Goal: Task Accomplishment & Management: Manage account settings

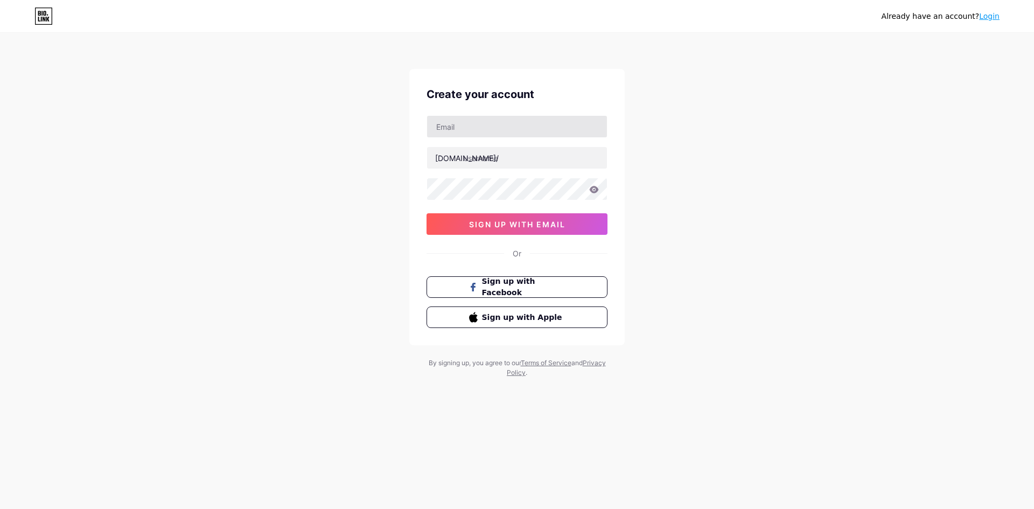
click at [532, 117] on input "text" at bounding box center [517, 127] width 180 height 22
type input "[EMAIL_ADDRESS][DOMAIN_NAME]"
click at [526, 154] on input "text" at bounding box center [517, 158] width 180 height 22
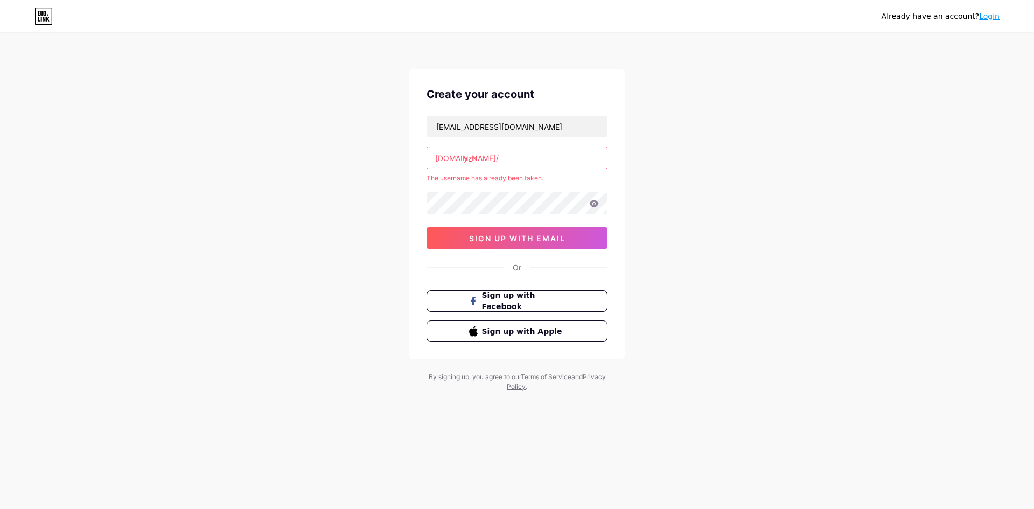
type input "yzn"
click at [528, 245] on button "sign up with email" at bounding box center [517, 238] width 181 height 22
click at [523, 269] on div "Or" at bounding box center [517, 267] width 181 height 11
click at [518, 292] on button "Sign up with Facebook" at bounding box center [517, 301] width 184 height 22
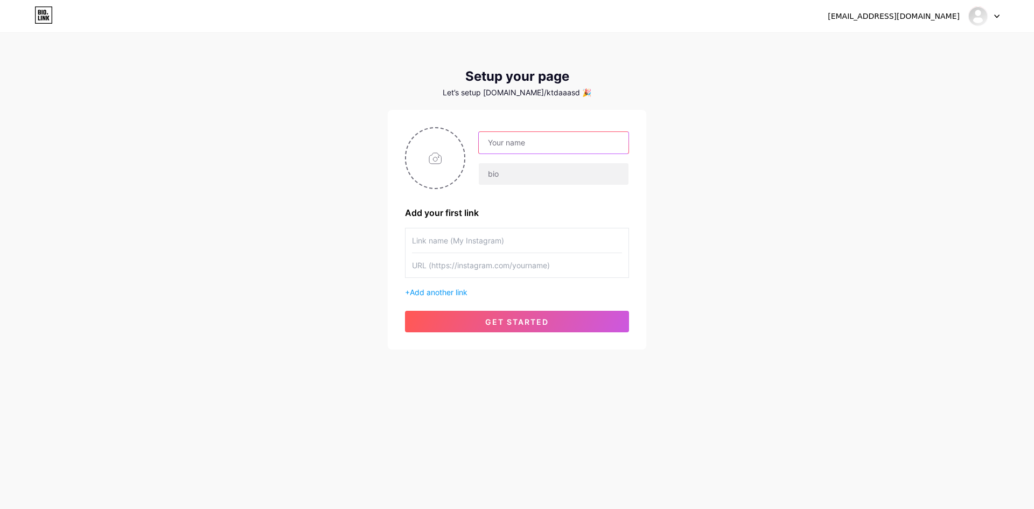
click at [527, 143] on input "text" at bounding box center [554, 143] width 150 height 22
click at [479, 195] on div "Add your first link + Add another link get started" at bounding box center [517, 229] width 224 height 205
click at [511, 148] on input "text" at bounding box center [554, 143] width 150 height 22
click at [481, 246] on input "text" at bounding box center [517, 240] width 210 height 24
click at [509, 178] on input "text" at bounding box center [554, 174] width 150 height 22
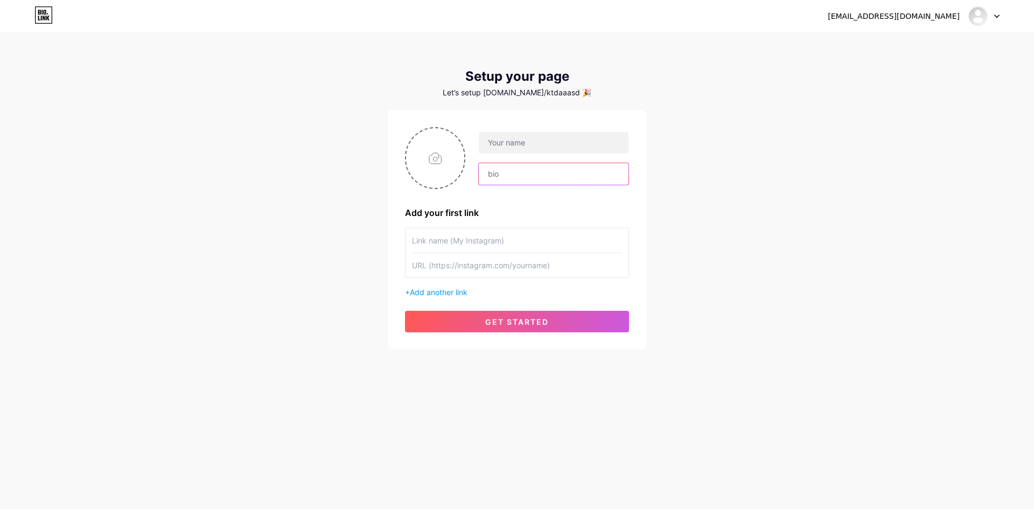
type input "Y"
type input "u"
type input "[MEDICAL_DATA]"
click at [527, 141] on input "text" at bounding box center [554, 143] width 150 height 22
type input "yazo85"
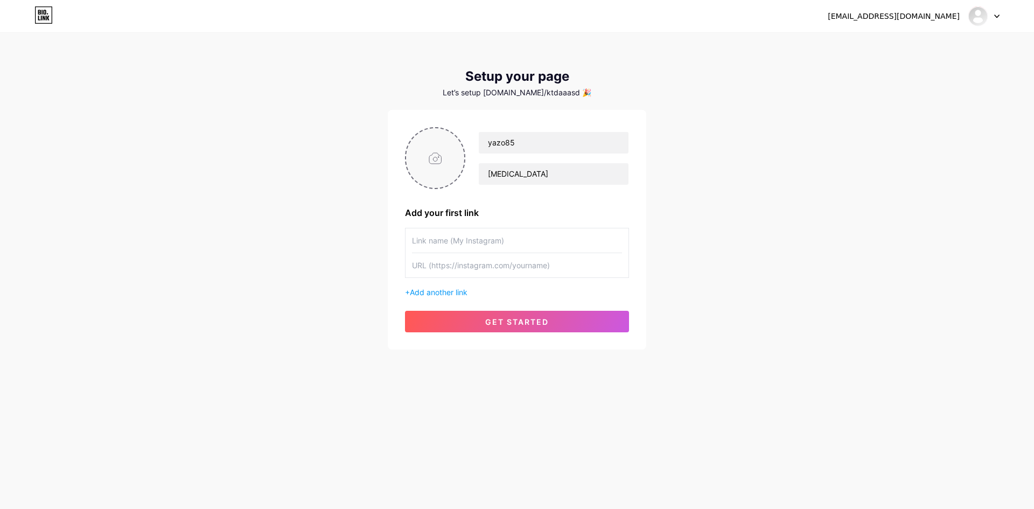
click at [457, 166] on input "file" at bounding box center [435, 158] width 58 height 60
type input "C:\fakepath\61e0247281b0c531.webp"
click at [482, 241] on input "text" at bounding box center [517, 240] width 210 height 24
click at [462, 291] on span "Add another link" at bounding box center [439, 292] width 58 height 9
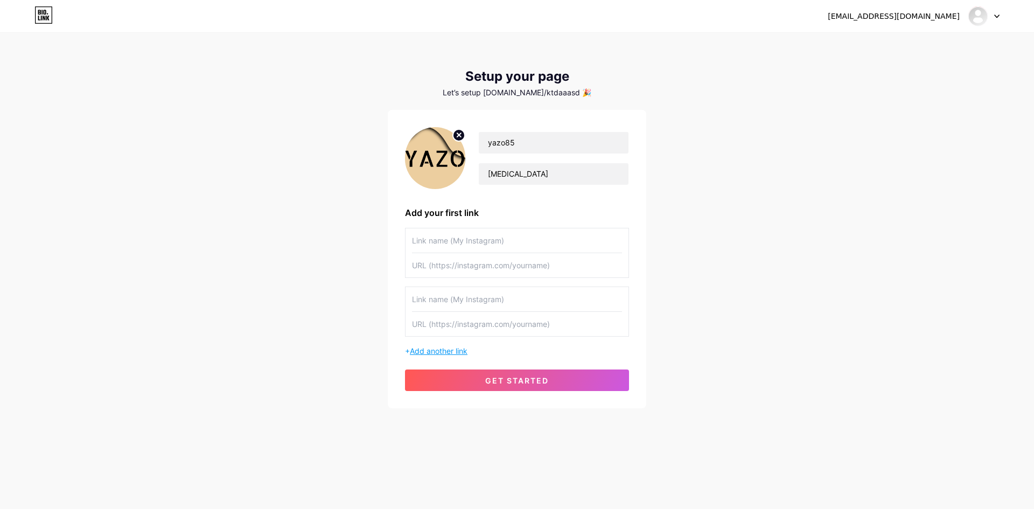
click at [462, 291] on input "text" at bounding box center [517, 299] width 210 height 24
click at [522, 330] on input "text" at bounding box center [517, 324] width 210 height 24
click at [522, 251] on input "text" at bounding box center [517, 240] width 210 height 24
paste input "[URL][DOMAIN_NAME]"
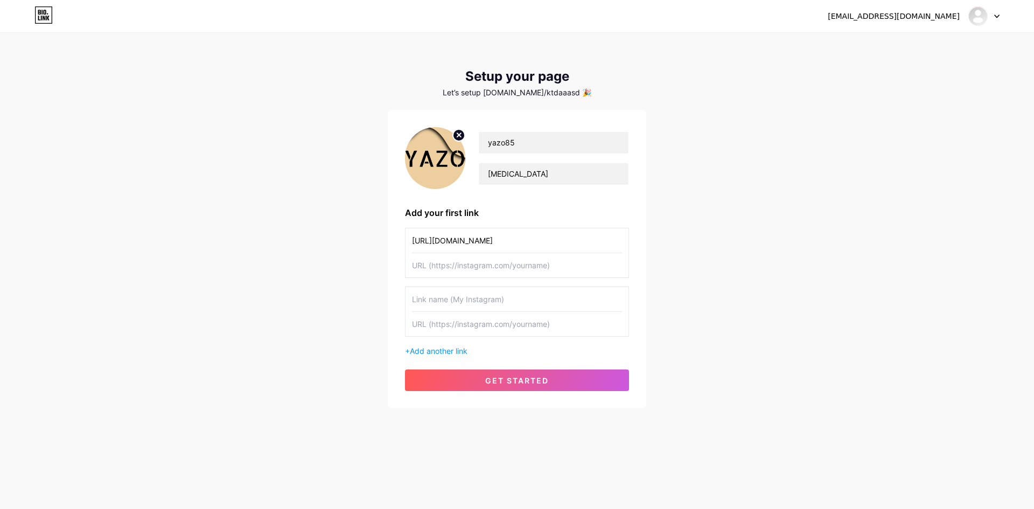
click at [500, 243] on input "[URL][DOMAIN_NAME]" at bounding box center [517, 240] width 210 height 24
paste input "d"
type input "d"
type input "يوتيوب يازو85"
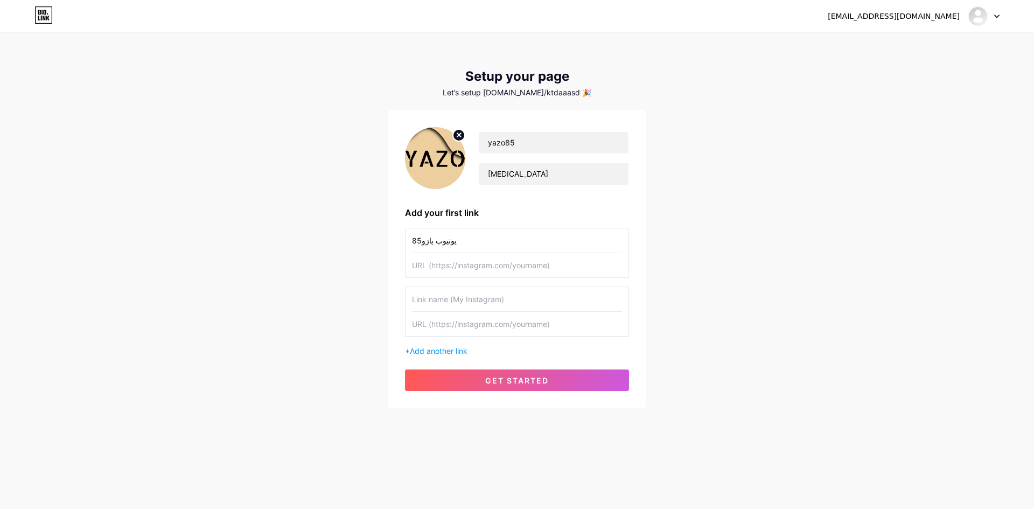
click at [498, 269] on input "text" at bounding box center [517, 265] width 210 height 24
paste input "[URL][DOMAIN_NAME]"
type input "[URL][DOMAIN_NAME]"
click at [485, 269] on input "[URL][DOMAIN_NAME]" at bounding box center [517, 265] width 210 height 24
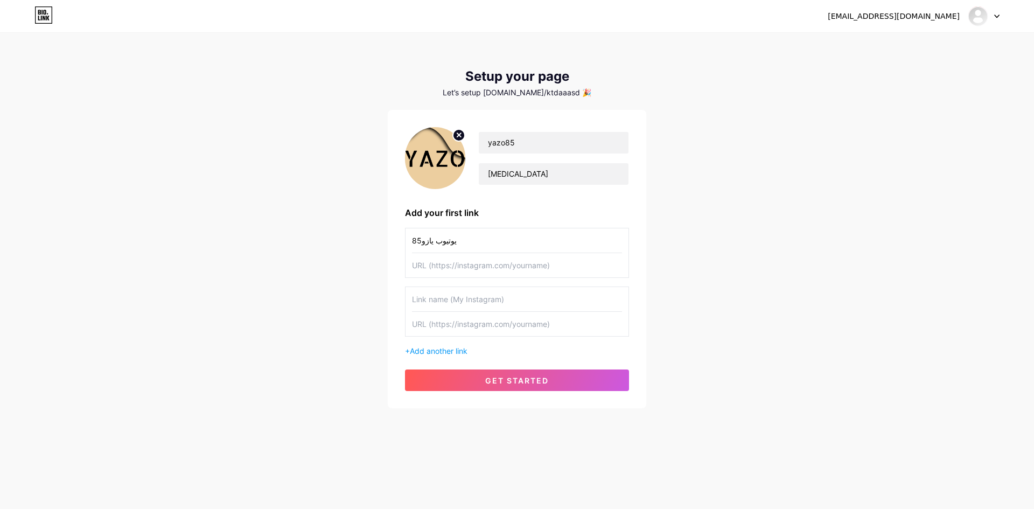
scroll to position [0, 0]
paste input "[URL][DOMAIN_NAME]"
type input "[URL][DOMAIN_NAME]"
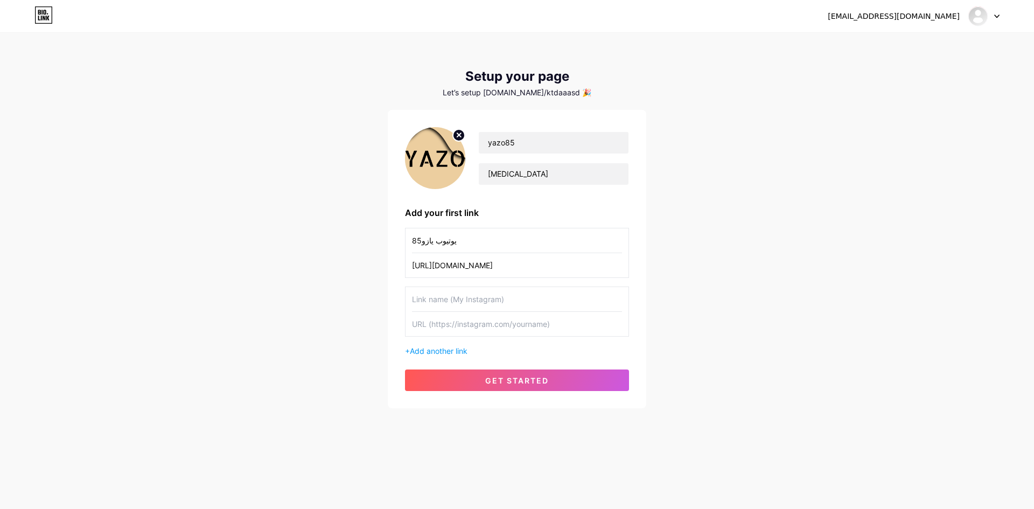
click at [506, 303] on input "text" at bounding box center [517, 299] width 210 height 24
click at [833, 430] on div "[EMAIL_ADDRESS][DOMAIN_NAME] Dashboard Logout Setup your page Let’s setup [DOMA…" at bounding box center [517, 221] width 1034 height 443
click at [490, 304] on input "text" at bounding box center [517, 299] width 210 height 24
drag, startPoint x: 520, startPoint y: 383, endPoint x: 498, endPoint y: 378, distance: 22.0
click at [498, 378] on span "get started" at bounding box center [517, 380] width 64 height 9
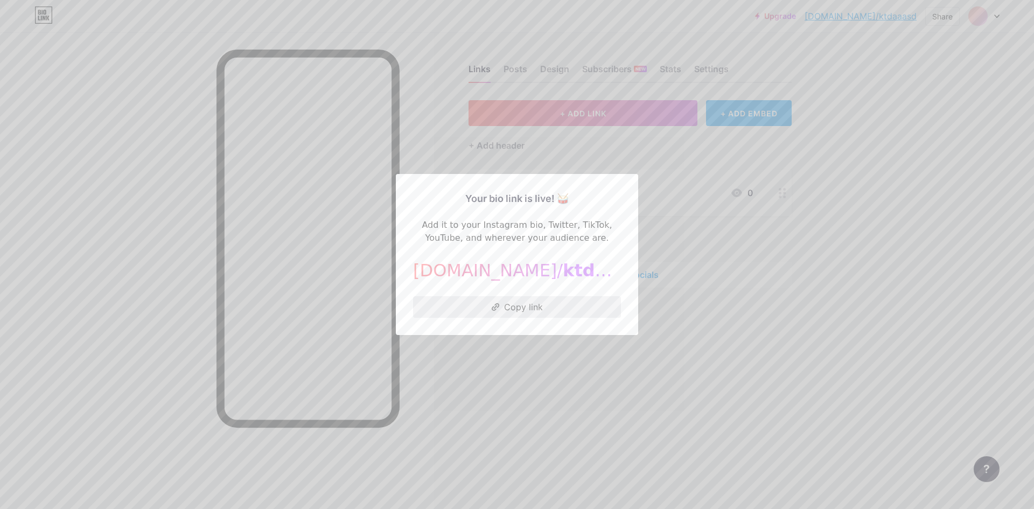
click at [530, 309] on button "Copy link" at bounding box center [517, 307] width 208 height 22
click at [514, 306] on button "Copied!" at bounding box center [517, 307] width 208 height 22
click at [512, 339] on div at bounding box center [517, 254] width 1034 height 509
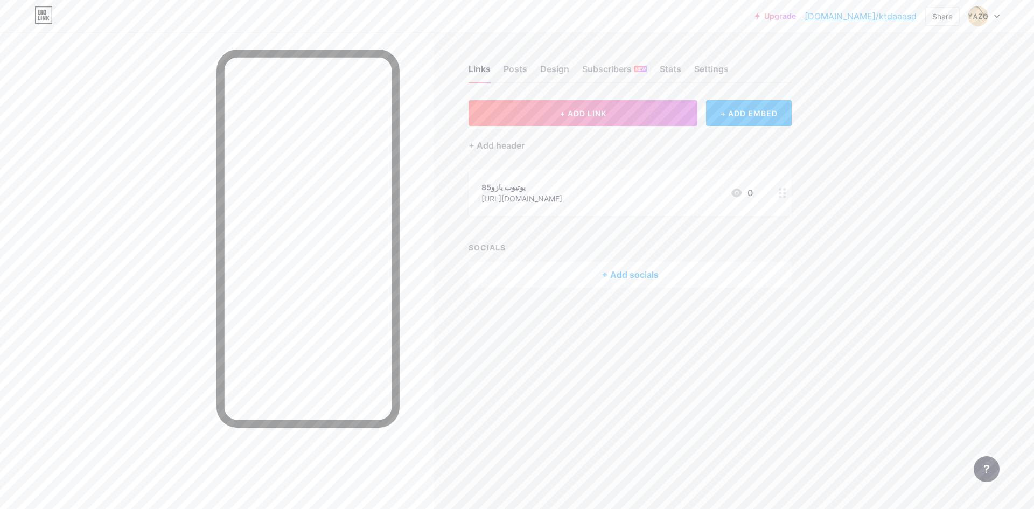
click at [586, 279] on div "+ Add socials" at bounding box center [630, 275] width 323 height 26
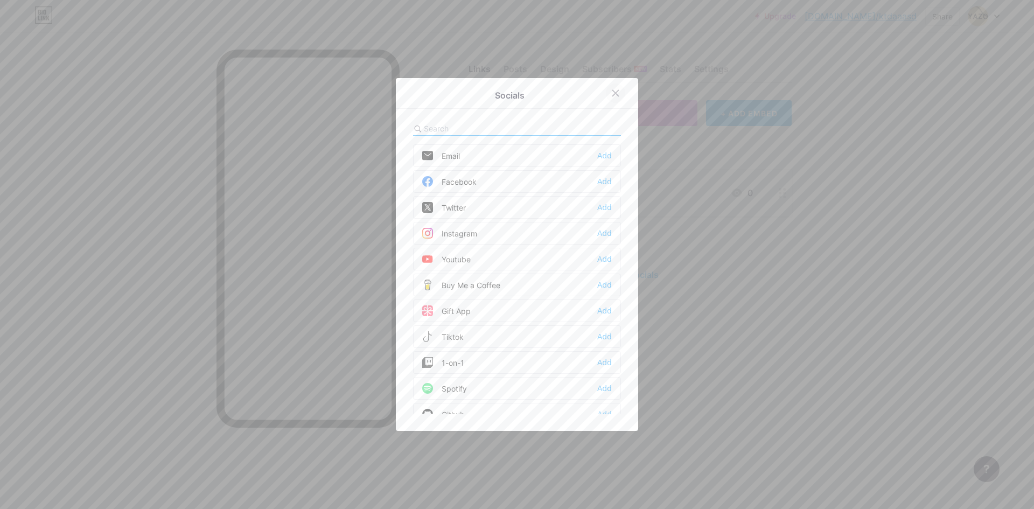
click at [617, 95] on div at bounding box center [615, 93] width 19 height 19
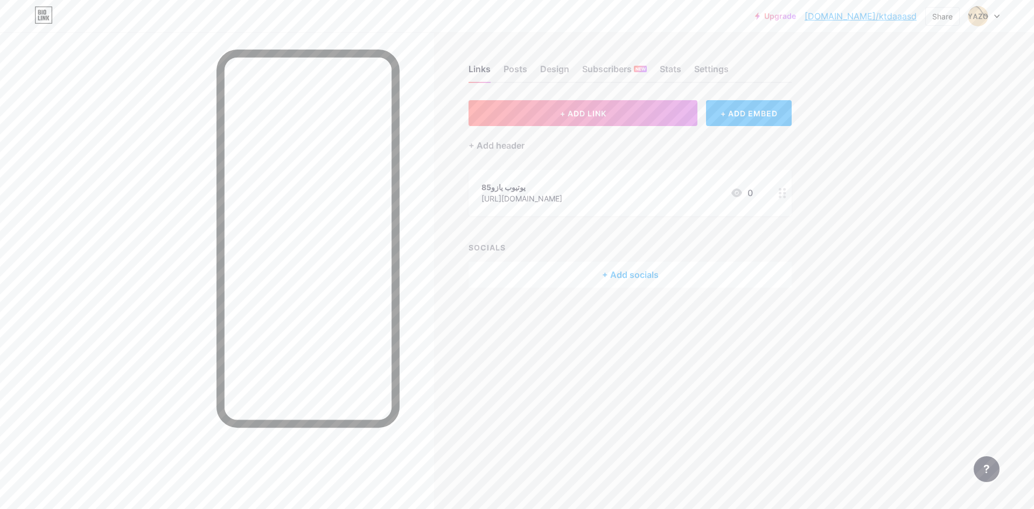
click at [776, 194] on div at bounding box center [783, 193] width 18 height 46
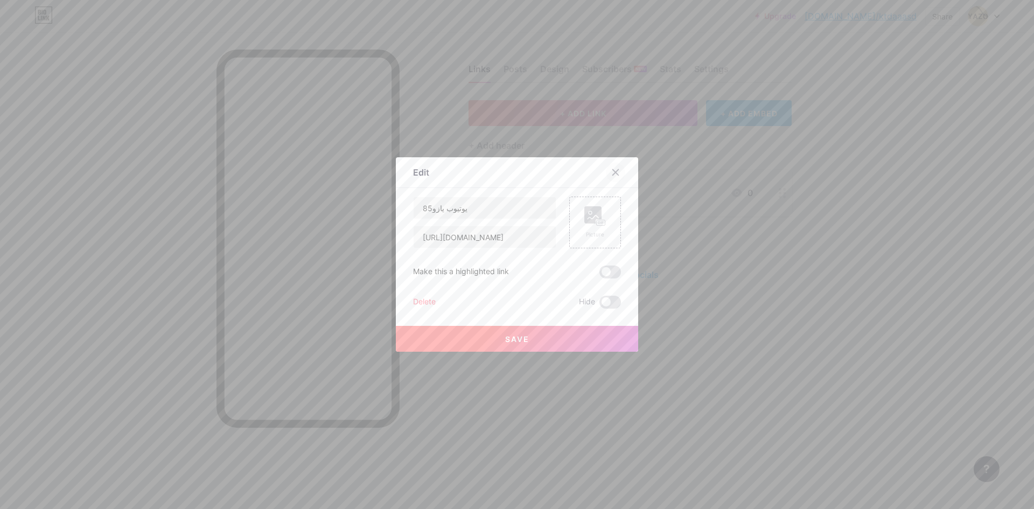
click at [617, 172] on div at bounding box center [615, 172] width 19 height 19
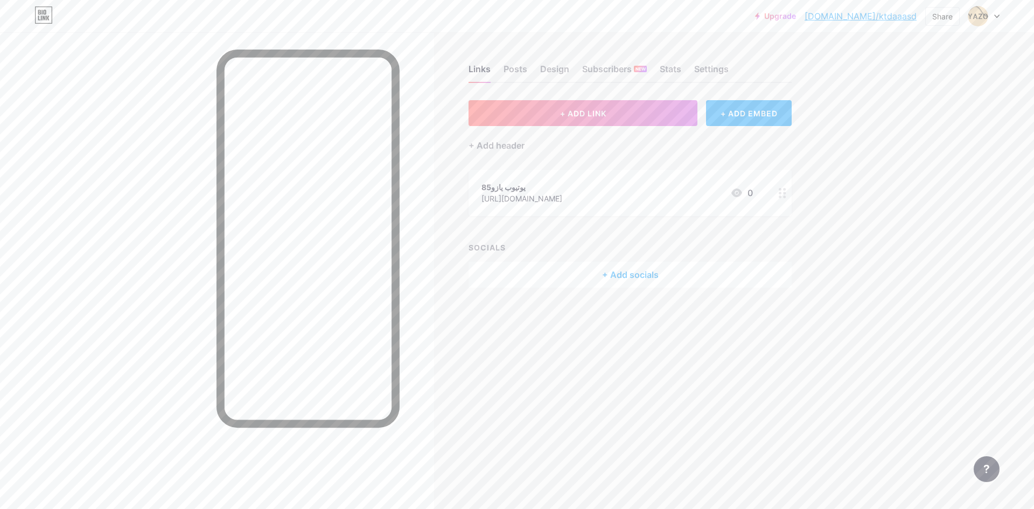
click at [502, 186] on div "يوتيوب يازو85" at bounding box center [522, 187] width 81 height 11
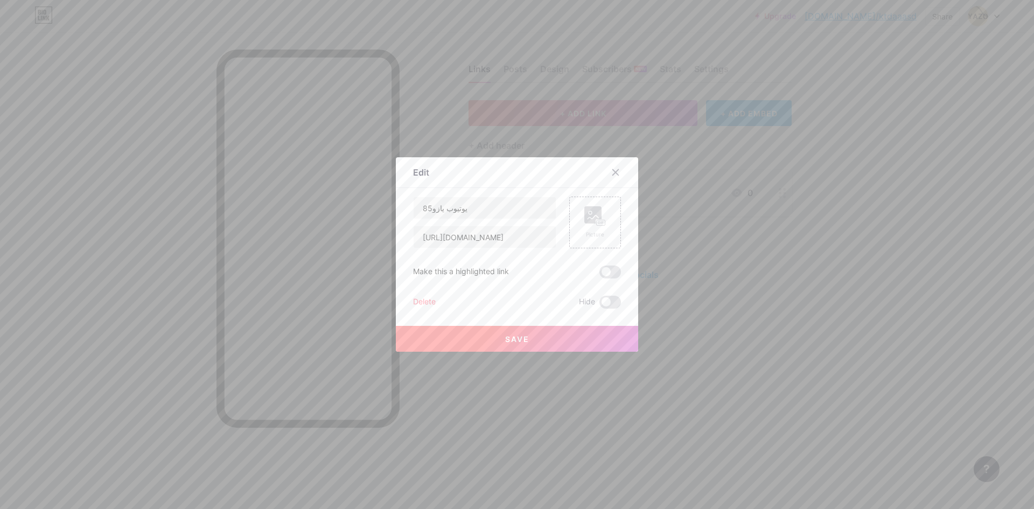
click at [432, 296] on div "Delete" at bounding box center [424, 302] width 23 height 13
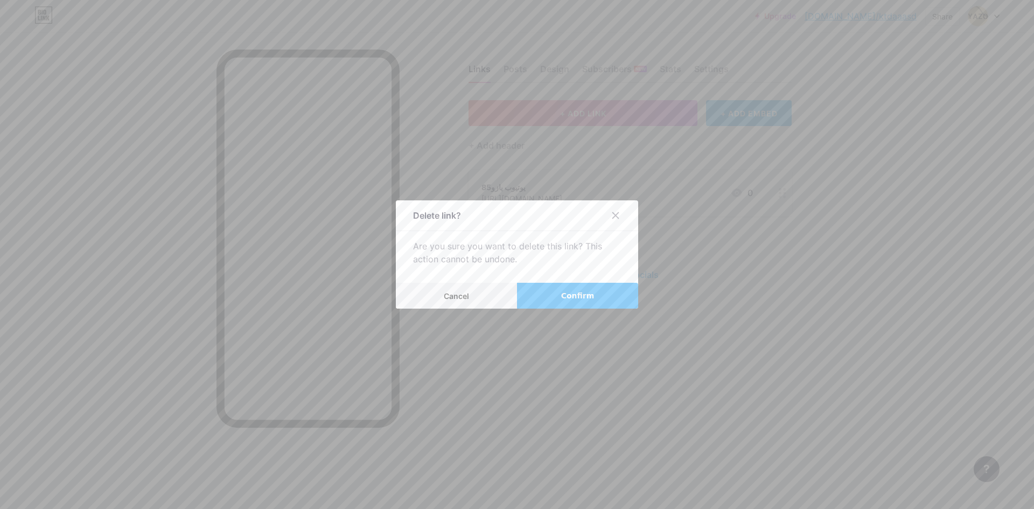
click at [523, 301] on button "Confirm" at bounding box center [577, 296] width 121 height 26
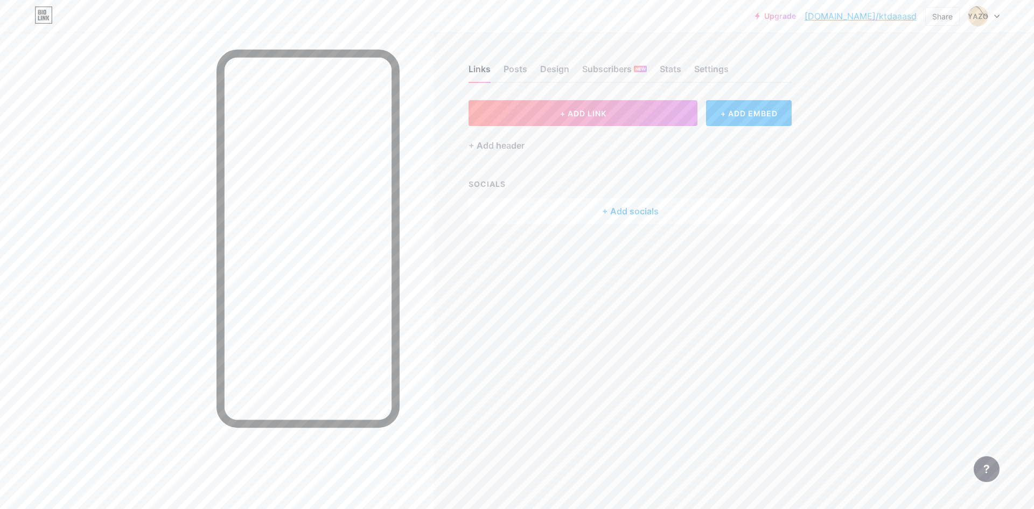
click at [587, 194] on div "SOCIALS + Add socials" at bounding box center [630, 201] width 323 height 46
click at [580, 215] on div "+ Add socials" at bounding box center [630, 211] width 323 height 26
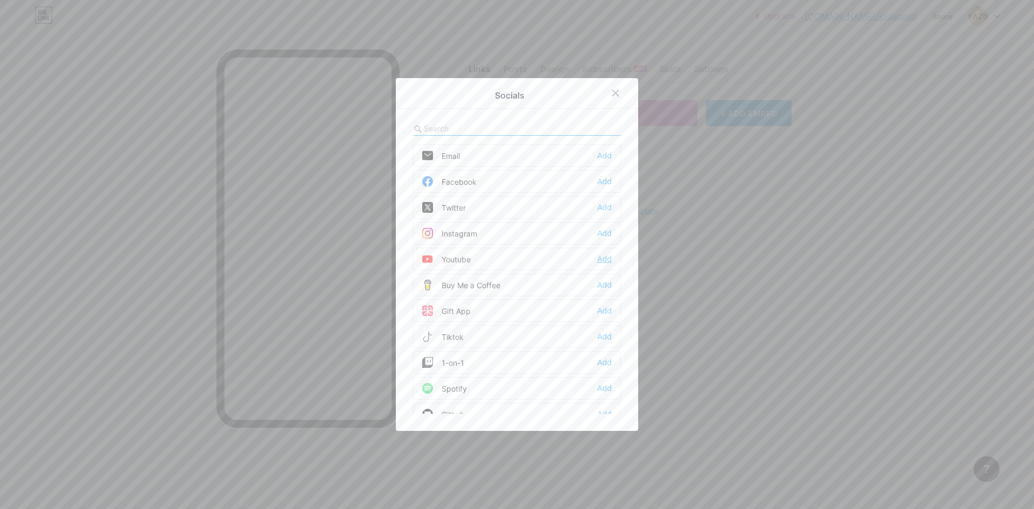
click at [600, 260] on div "Add" at bounding box center [604, 259] width 15 height 11
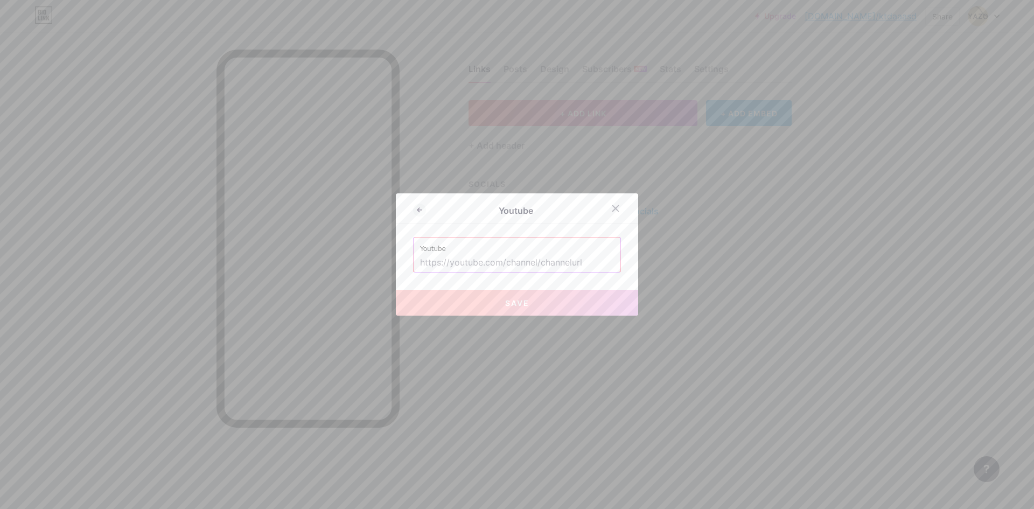
click at [545, 262] on input "text" at bounding box center [517, 263] width 194 height 18
paste input "[URL][DOMAIN_NAME]"
type input "[URL][DOMAIN_NAME]"
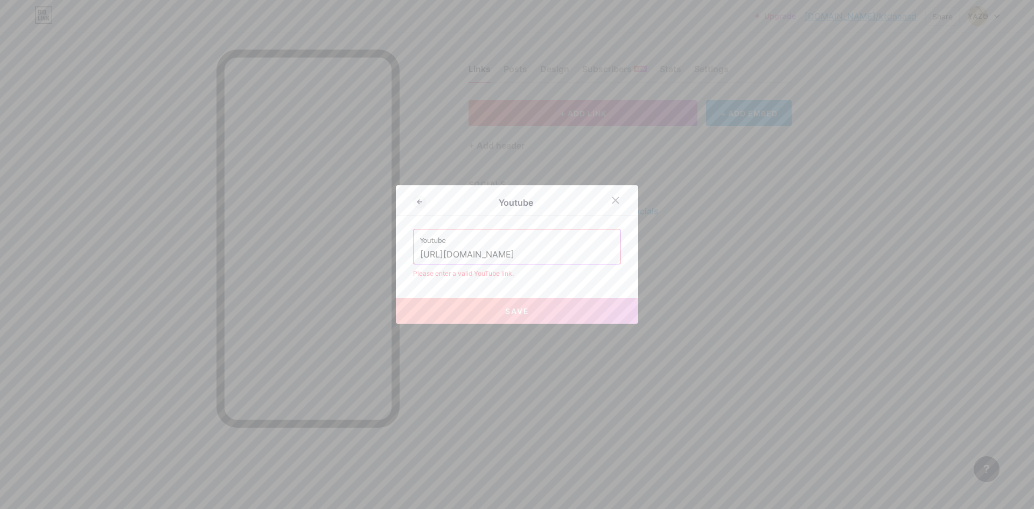
drag, startPoint x: 552, startPoint y: 254, endPoint x: 400, endPoint y: 254, distance: 152.5
click at [366, 261] on div "Youtube Youtube [URL][DOMAIN_NAME] Please enter a valid YouTube link. Save" at bounding box center [517, 254] width 1034 height 509
paste input "[URL][DOMAIN_NAME]"
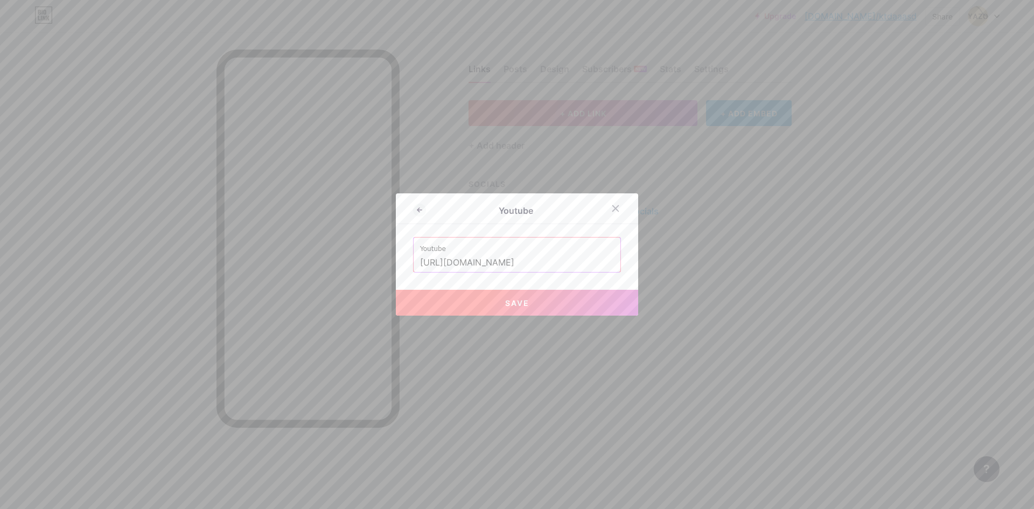
type input "[URL][DOMAIN_NAME]"
click at [543, 294] on button "Save" at bounding box center [517, 303] width 242 height 26
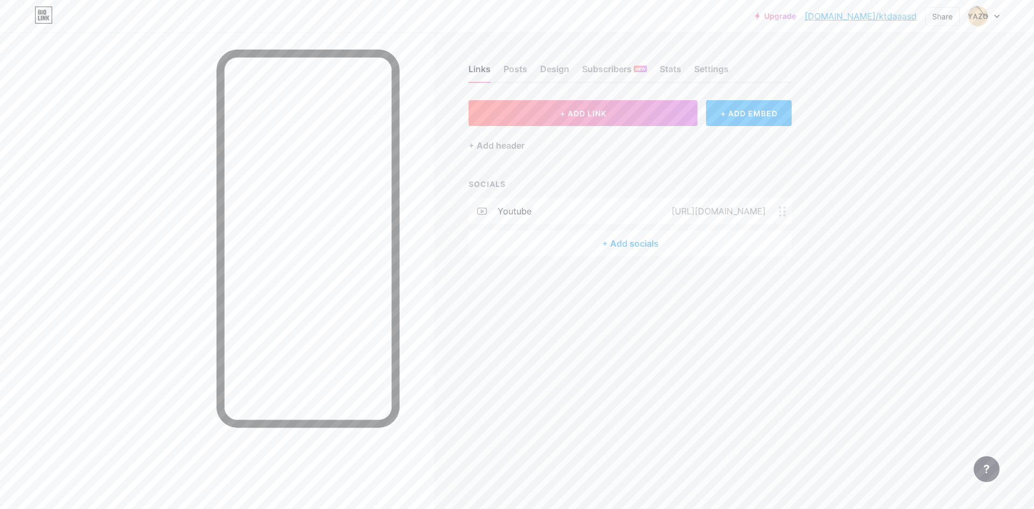
click at [777, 208] on div "[URL][DOMAIN_NAME]" at bounding box center [717, 211] width 124 height 13
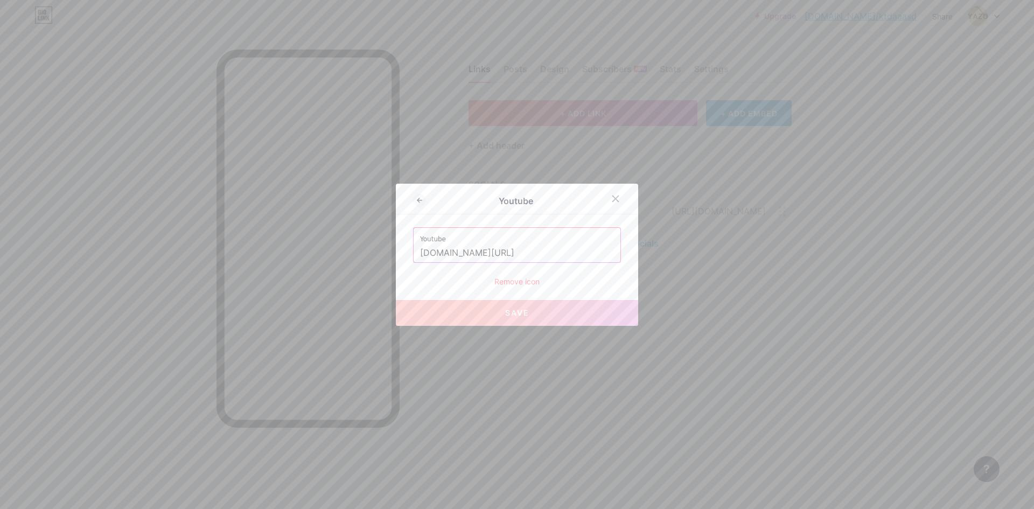
click at [702, 169] on div at bounding box center [517, 254] width 1034 height 509
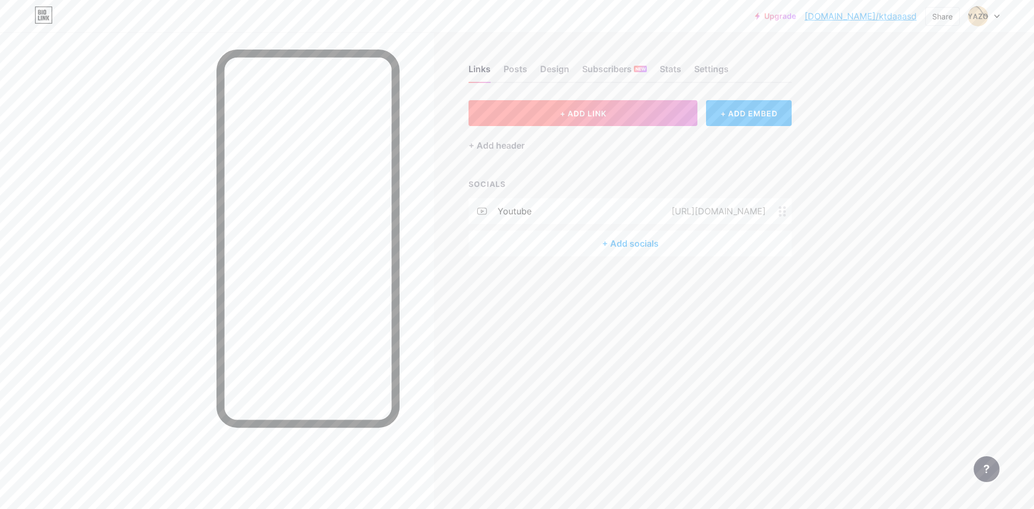
click at [634, 112] on button "+ ADD LINK" at bounding box center [583, 113] width 229 height 26
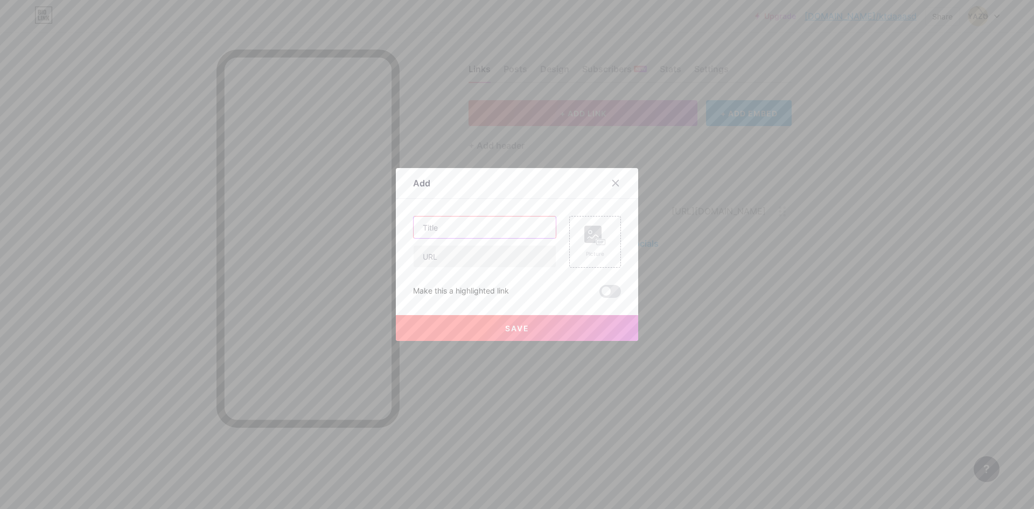
click at [496, 220] on input "text" at bounding box center [485, 228] width 142 height 22
type input "يوتيوب"
click at [503, 263] on input "text" at bounding box center [485, 257] width 142 height 22
paste input "[URL][DOMAIN_NAME]"
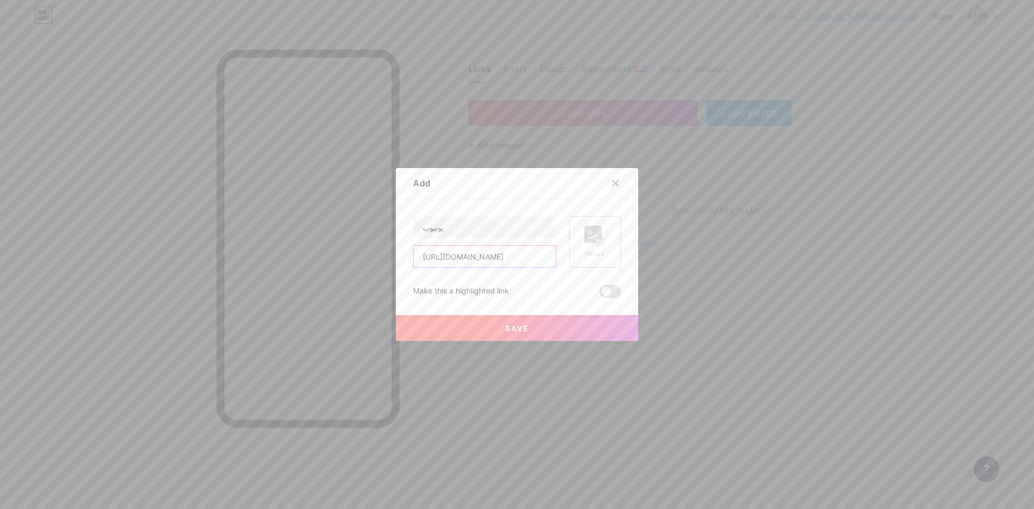
type input "[URL][DOMAIN_NAME]"
click at [589, 243] on rect at bounding box center [593, 234] width 17 height 17
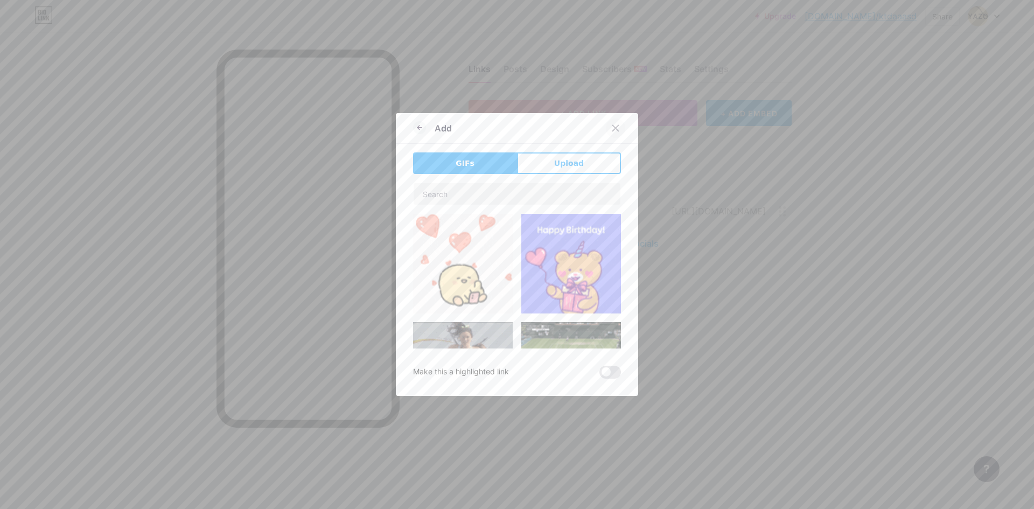
click at [619, 132] on div at bounding box center [615, 128] width 19 height 19
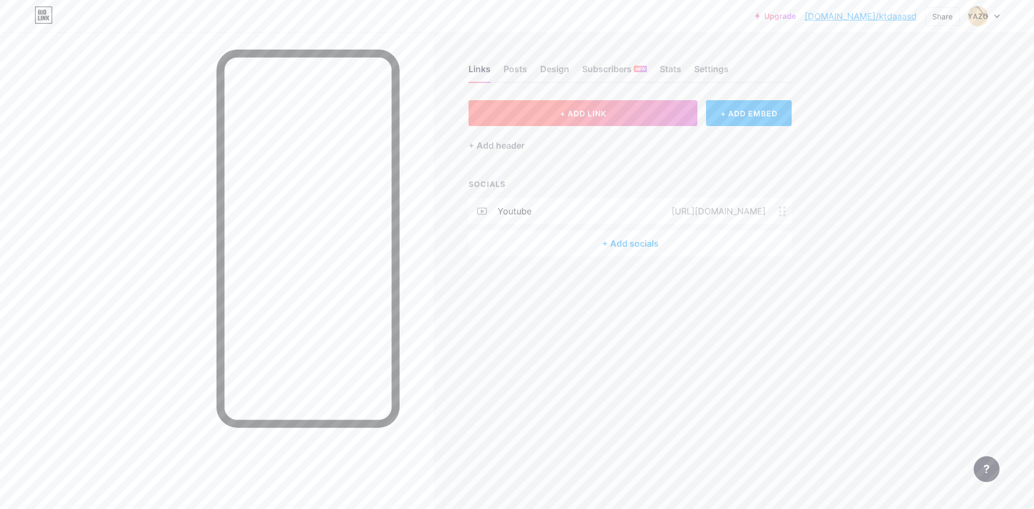
click at [616, 111] on button "+ ADD LINK" at bounding box center [583, 113] width 229 height 26
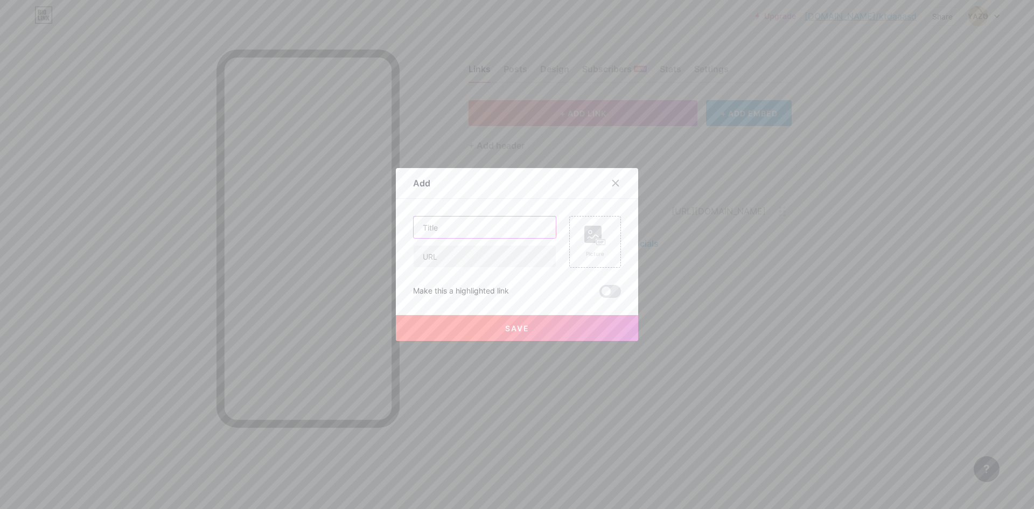
click at [493, 230] on input "text" at bounding box center [485, 228] width 142 height 22
type input "يوتيوب"
click at [479, 254] on input "text" at bounding box center [485, 257] width 142 height 22
paste input "[URL][DOMAIN_NAME]"
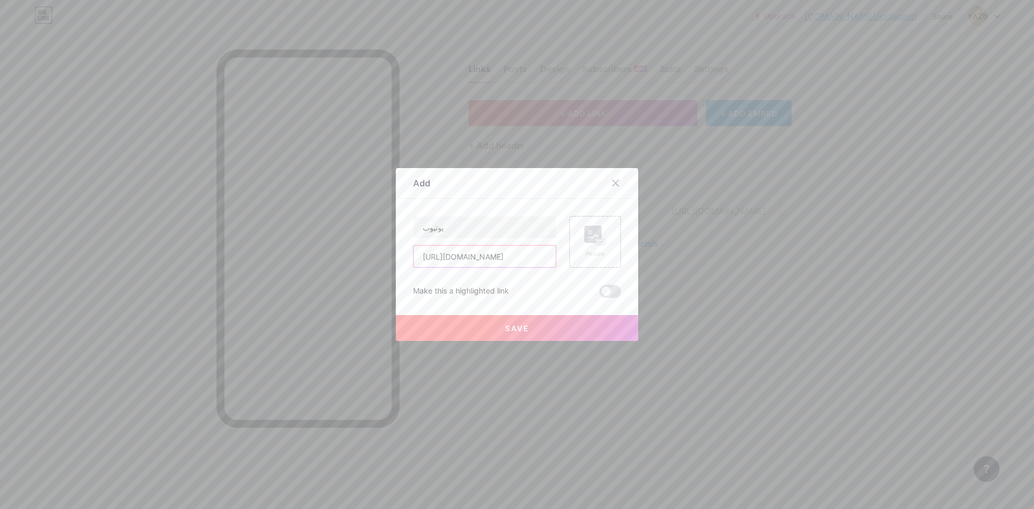
type input "[URL][DOMAIN_NAME]"
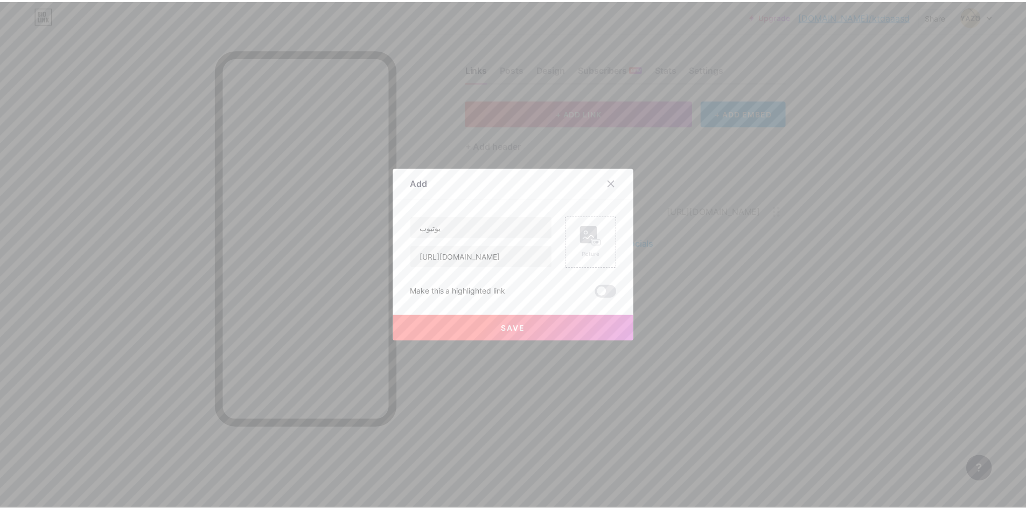
scroll to position [0, 0]
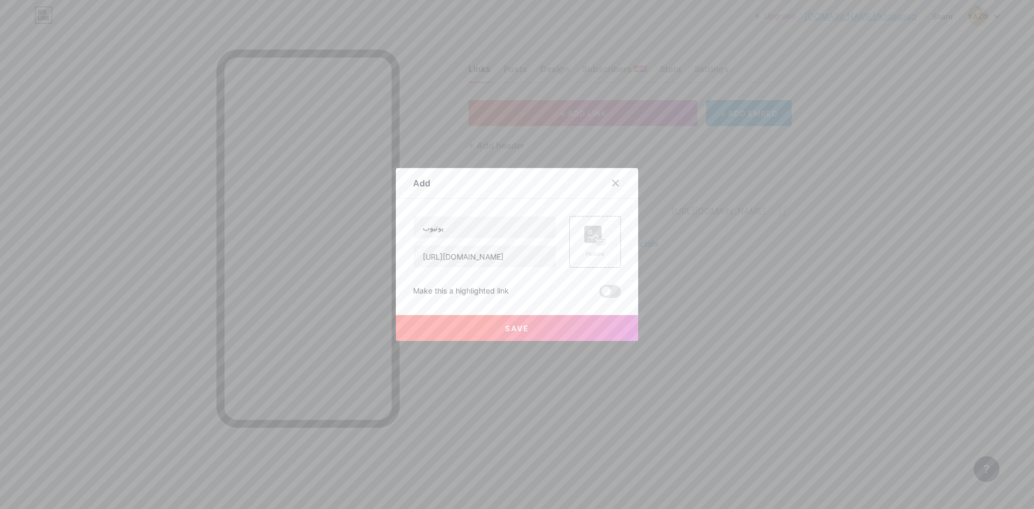
click at [521, 326] on span "Save" at bounding box center [517, 328] width 24 height 9
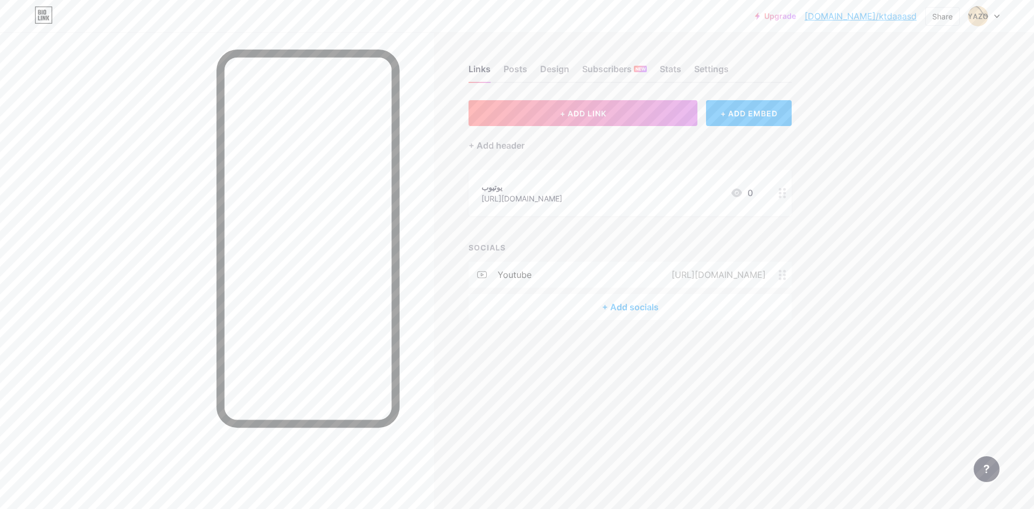
click at [780, 196] on circle at bounding box center [780, 197] width 3 height 3
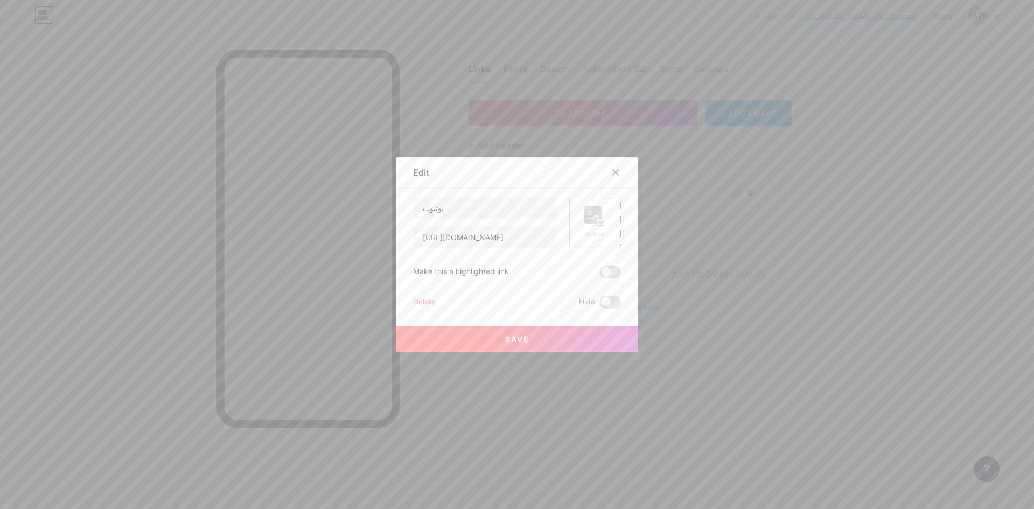
click at [589, 211] on circle at bounding box center [590, 212] width 3 height 3
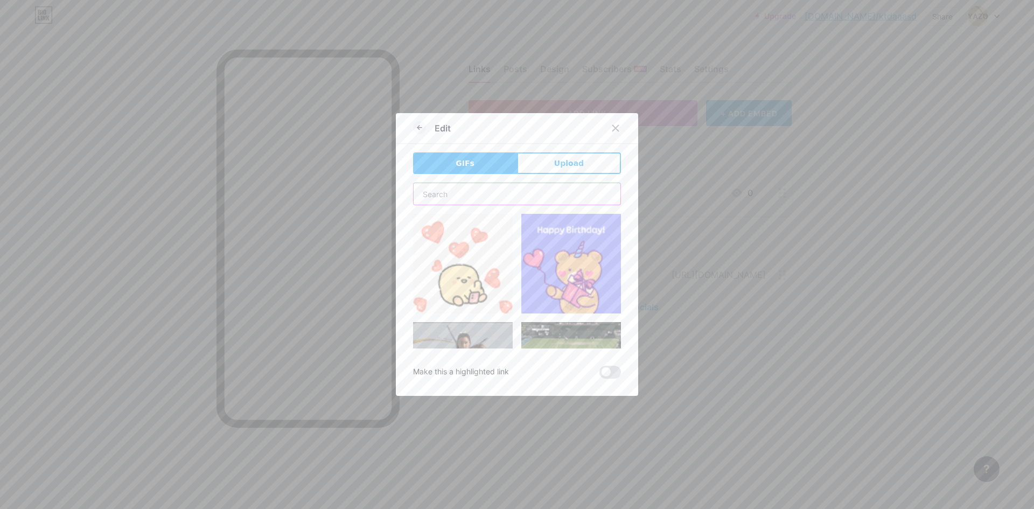
click at [495, 197] on input "text" at bounding box center [517, 194] width 207 height 22
type input "غ"
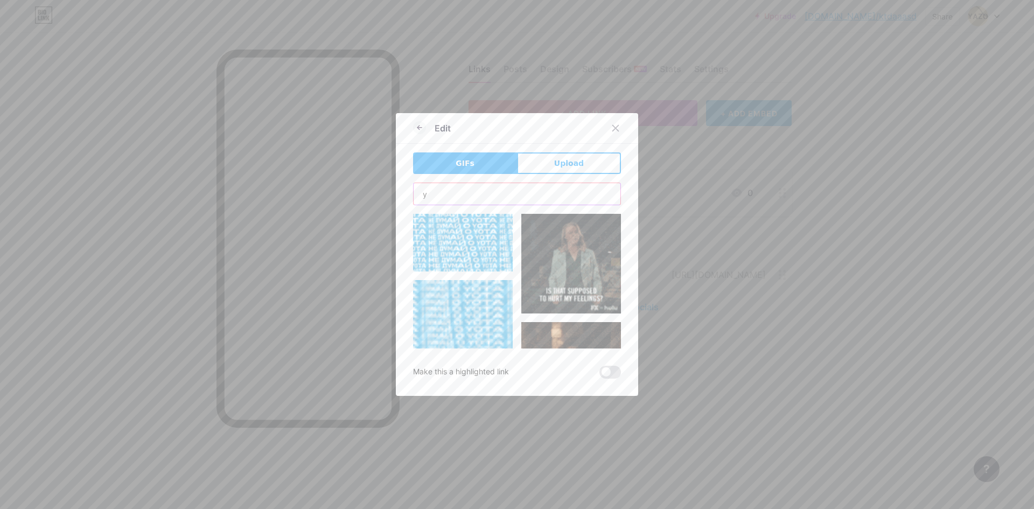
paste input "outube"
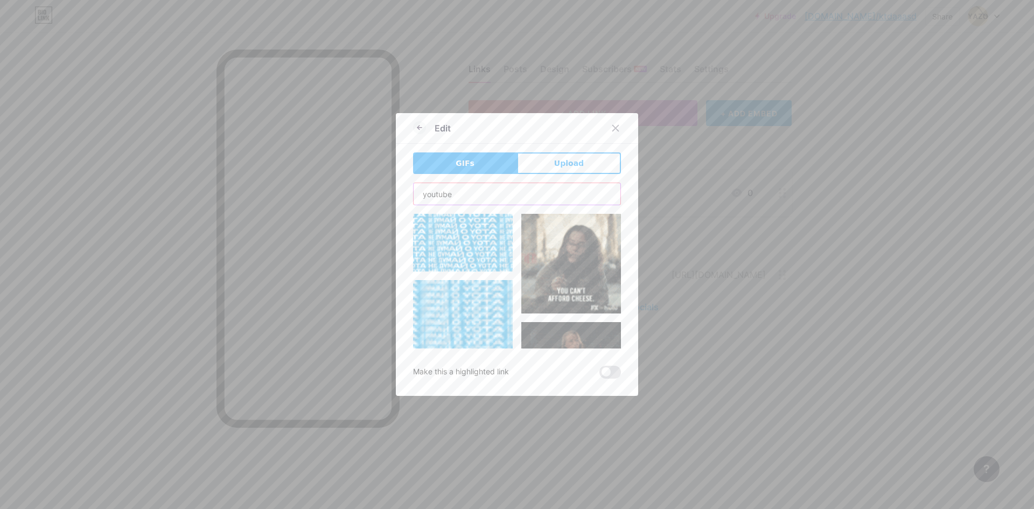
type input "youtube"
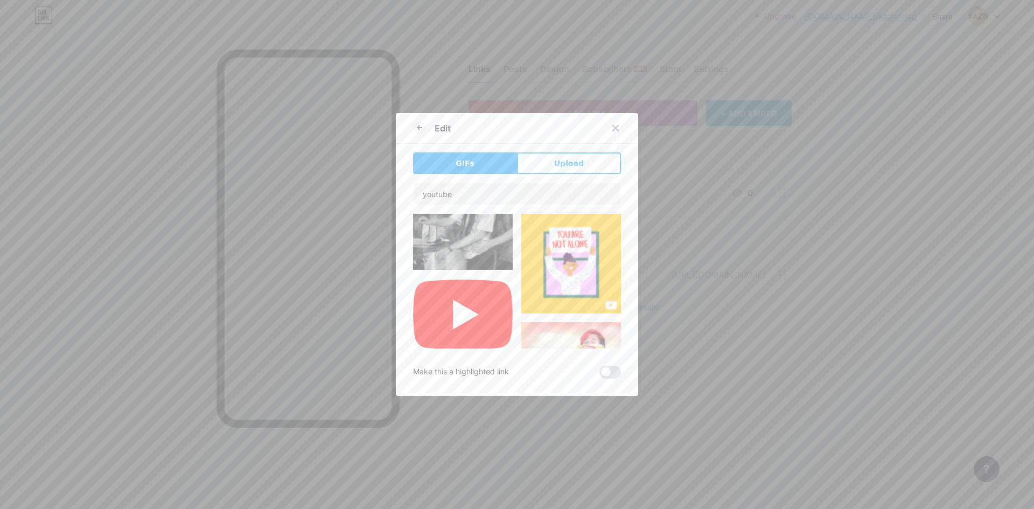
click at [455, 308] on img at bounding box center [463, 315] width 100 height 72
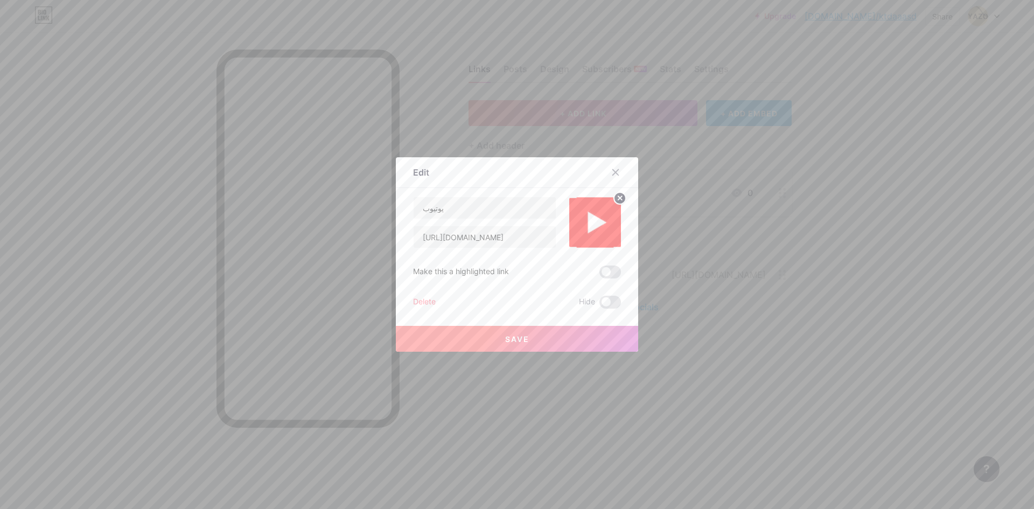
click at [522, 346] on button "Save" at bounding box center [517, 339] width 242 height 26
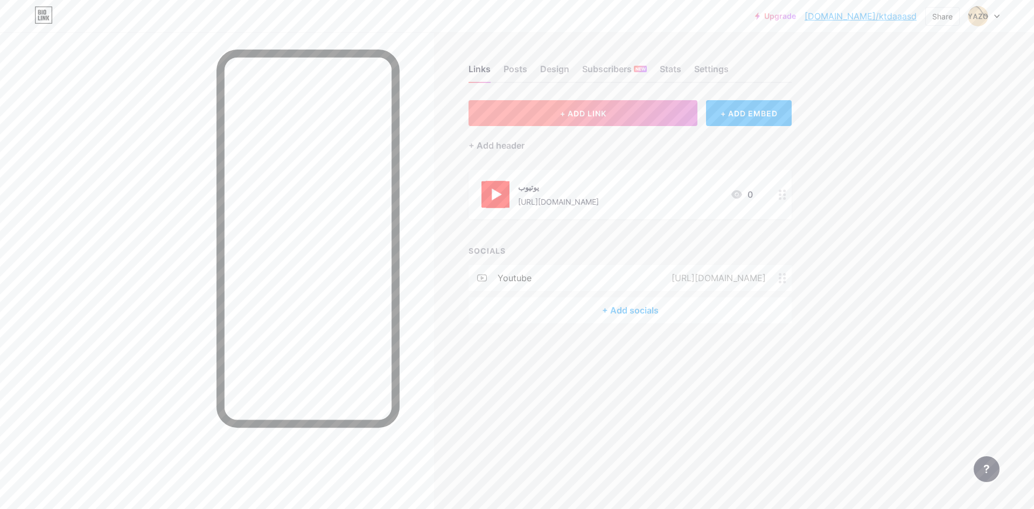
click at [652, 108] on button "+ ADD LINK" at bounding box center [583, 113] width 229 height 26
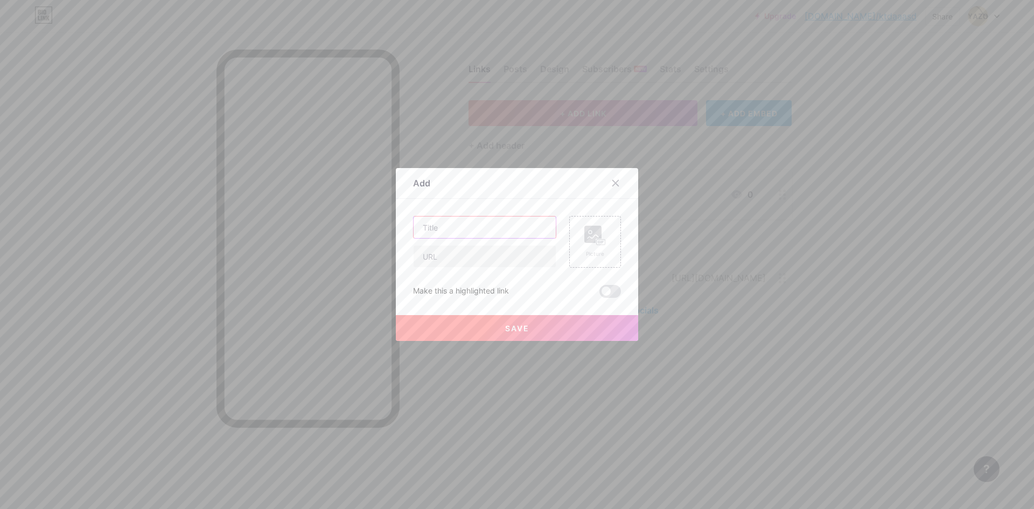
click at [479, 227] on input "text" at bounding box center [485, 228] width 142 height 22
click at [476, 263] on input "text" at bounding box center [485, 257] width 142 height 22
paste input "[URL][DOMAIN_NAME]"
type input "[URL][DOMAIN_NAME]"
click at [485, 231] on input "text" at bounding box center [485, 228] width 142 height 22
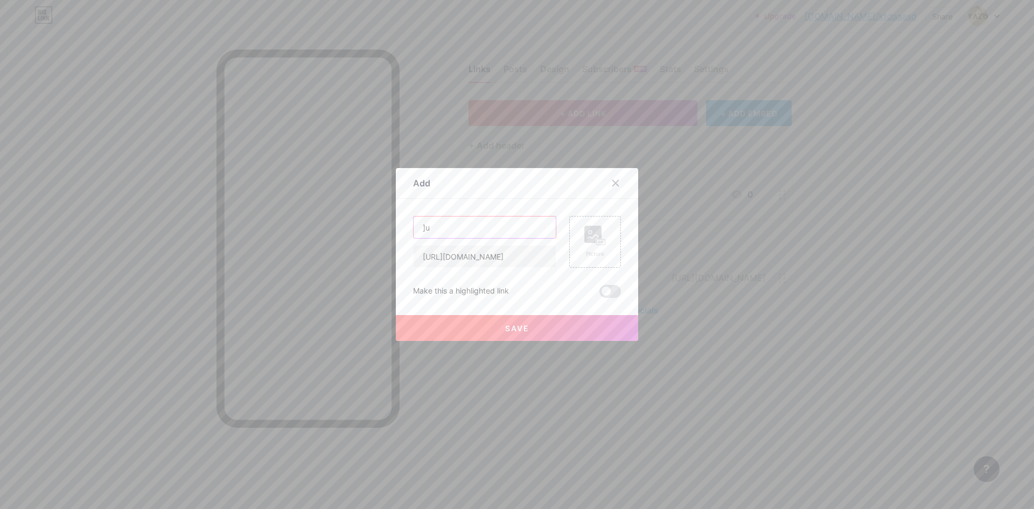
type input "]"
type input "ع"
type input "دعم"
click at [588, 241] on rect at bounding box center [593, 234] width 17 height 17
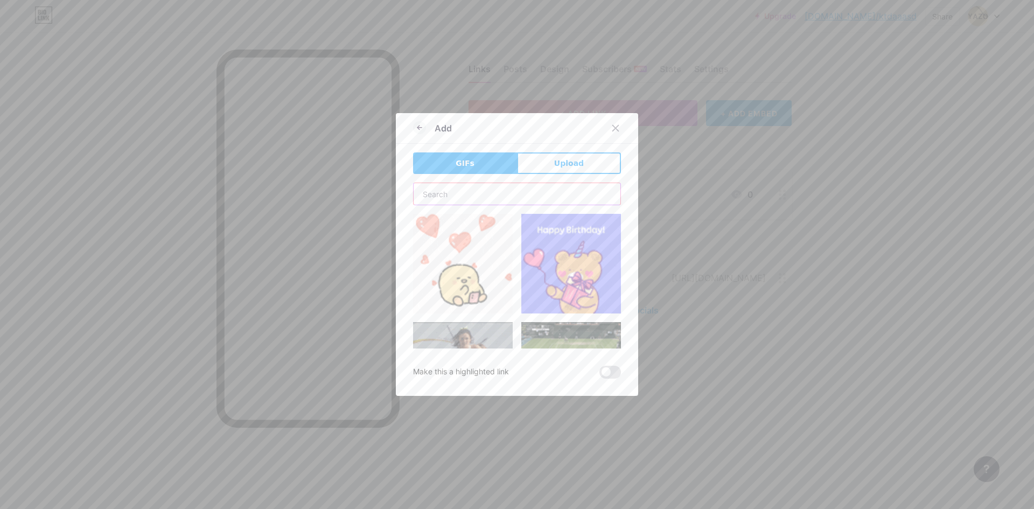
click at [493, 201] on input "text" at bounding box center [517, 194] width 207 height 22
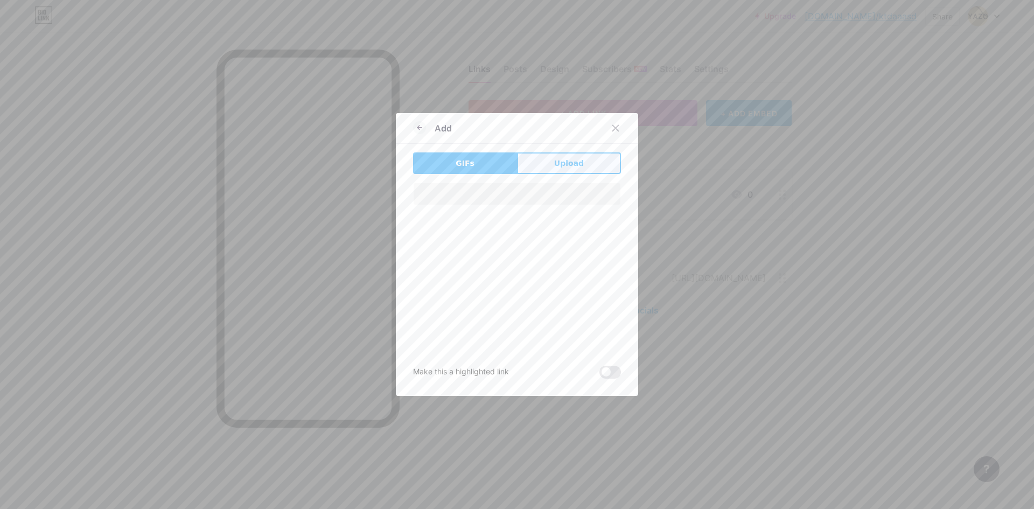
click at [564, 161] on span "Upload" at bounding box center [569, 163] width 30 height 11
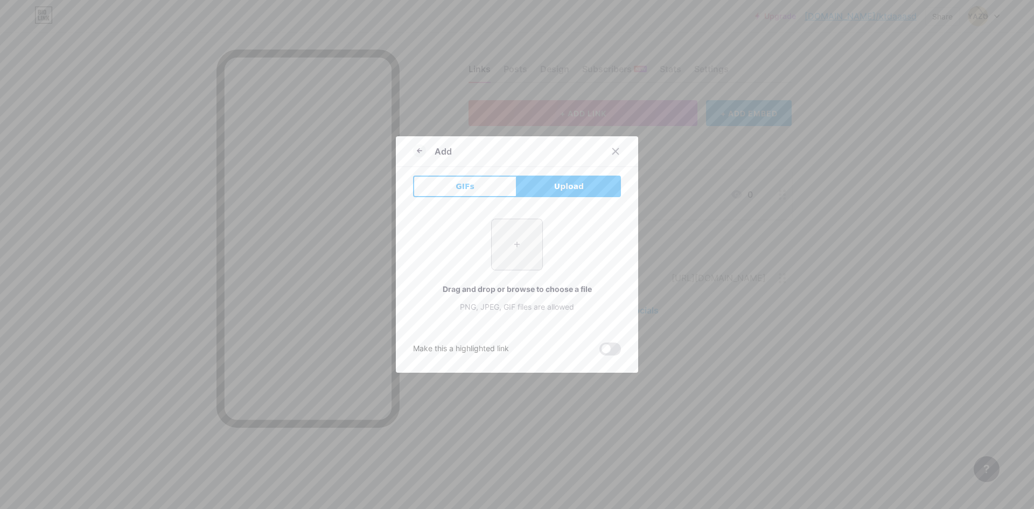
click at [492, 247] on input "file" at bounding box center [517, 244] width 51 height 51
type input "C:\fakepath\2.png"
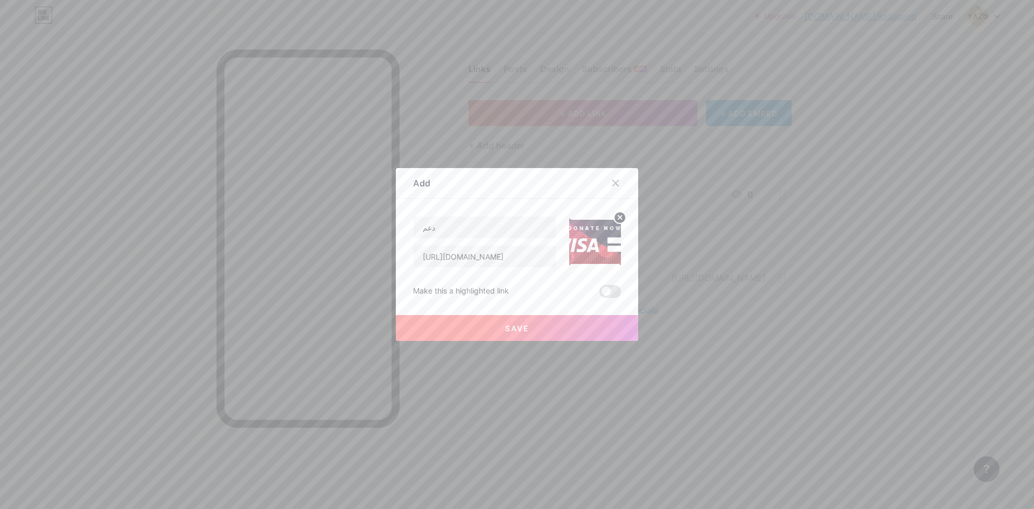
click at [618, 219] on icon at bounding box center [620, 217] width 4 height 4
click at [608, 251] on div "Picture" at bounding box center [595, 242] width 52 height 52
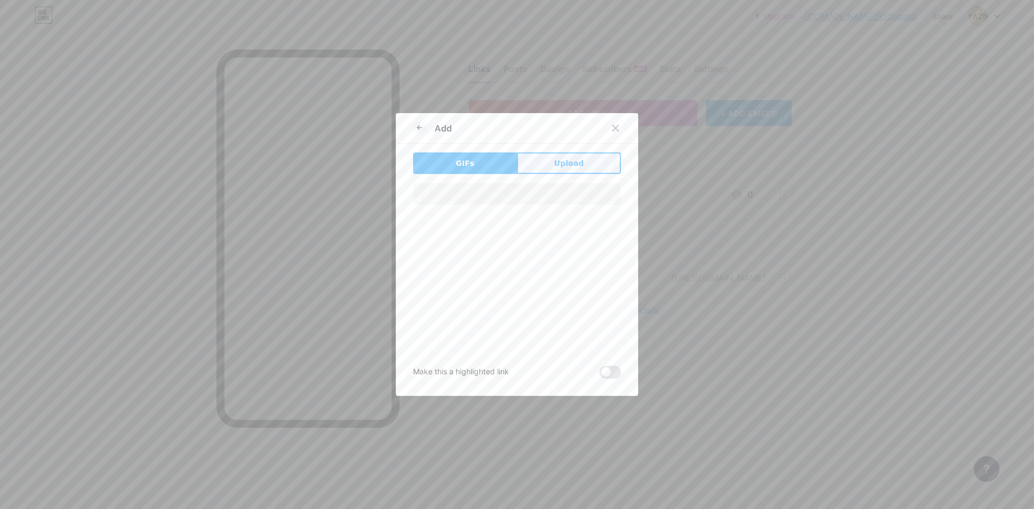
click at [552, 161] on button "Upload" at bounding box center [569, 163] width 104 height 22
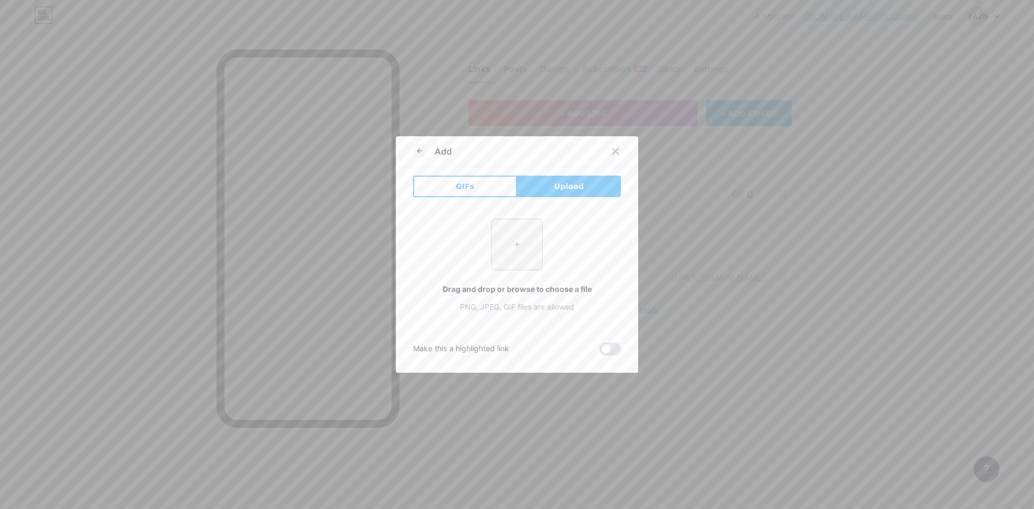
click at [516, 227] on input "file" at bounding box center [517, 244] width 51 height 51
type input "C:\fakepath\f5488f7af15452c26a5cd481f3501dfe.jpg"
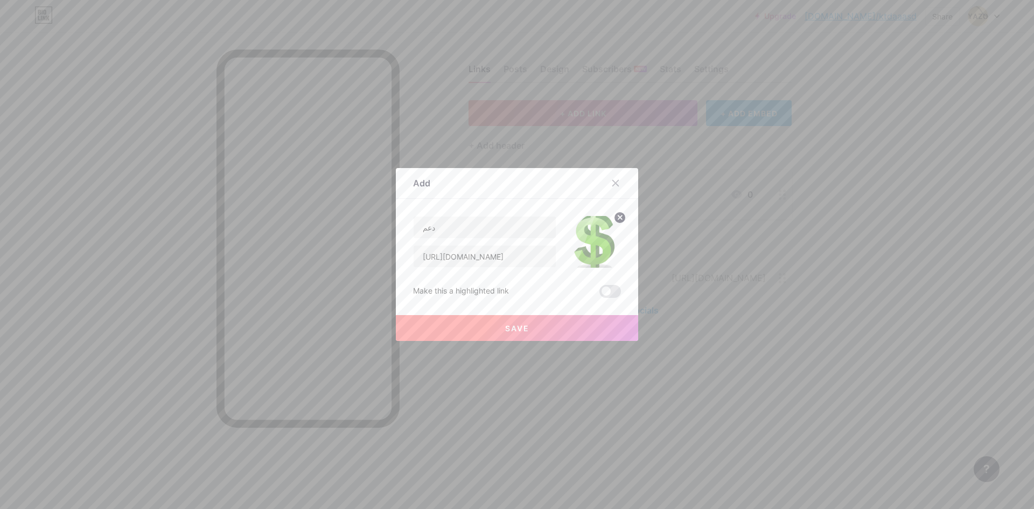
click at [567, 324] on button "Save" at bounding box center [517, 328] width 242 height 26
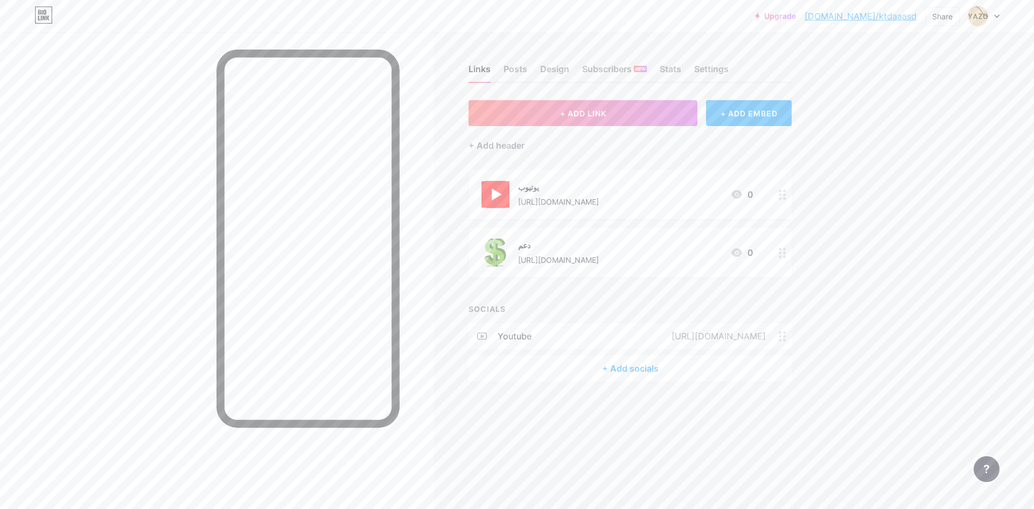
drag, startPoint x: 574, startPoint y: 214, endPoint x: 570, endPoint y: 238, distance: 24.1
click at [570, 239] on div "دعم [URL][DOMAIN_NAME]" at bounding box center [558, 253] width 81 height 28
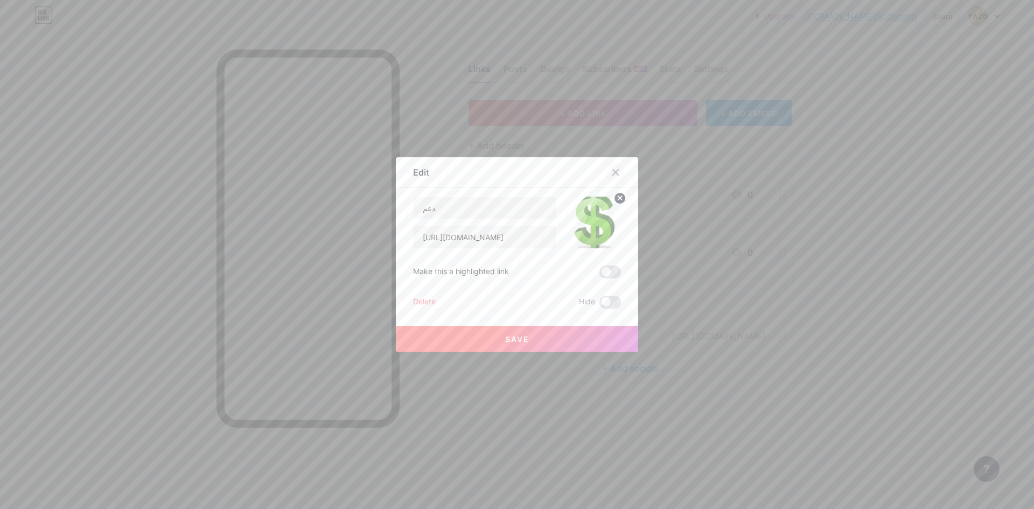
click at [614, 173] on icon at bounding box center [615, 172] width 9 height 9
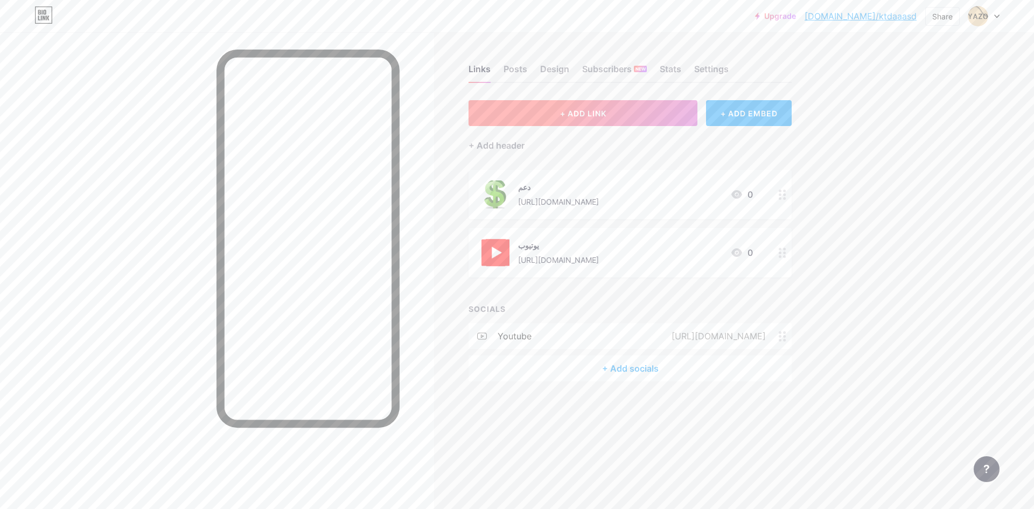
click at [549, 101] on button "+ ADD LINK" at bounding box center [583, 113] width 229 height 26
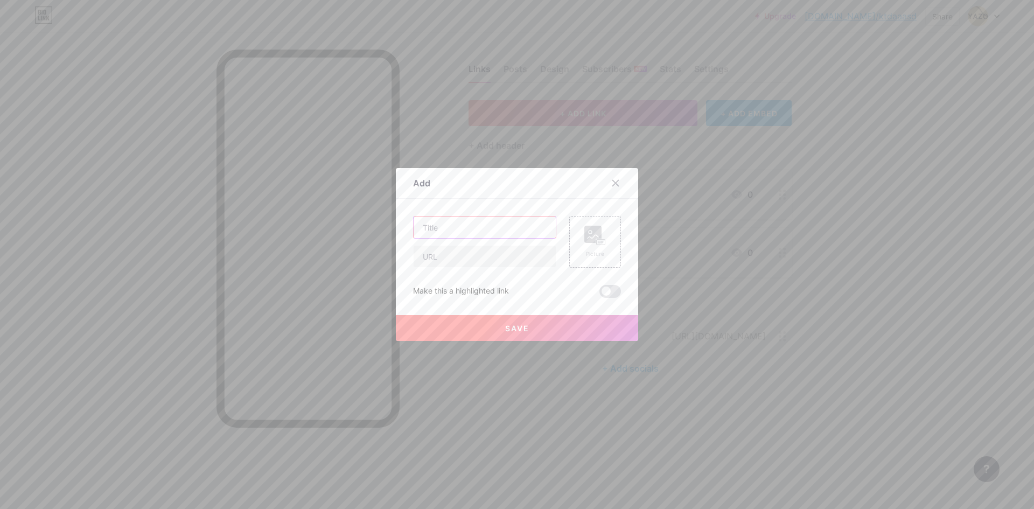
click at [509, 227] on input "text" at bounding box center [485, 228] width 142 height 22
click at [606, 176] on div at bounding box center [615, 182] width 19 height 19
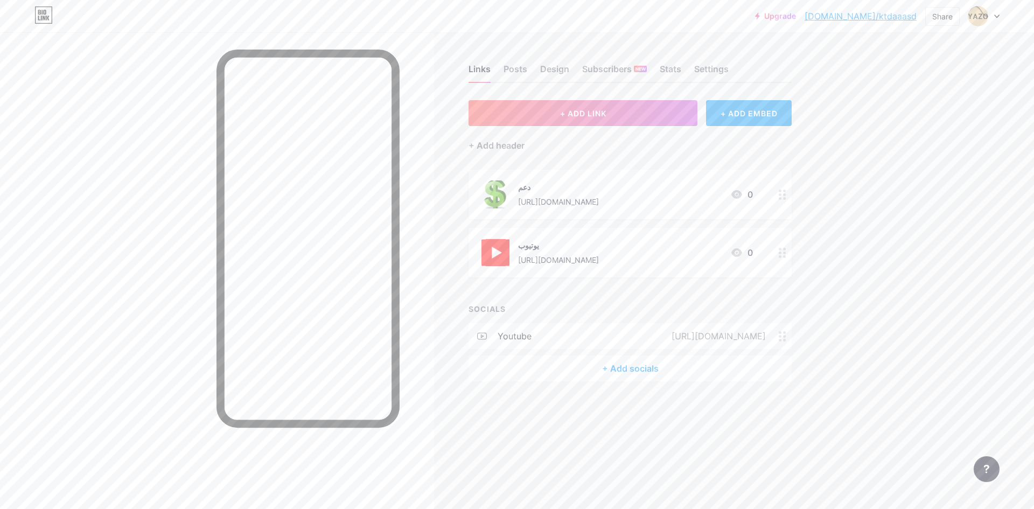
click at [533, 76] on div "Links Posts Design Subscribers NEW Stats Settings" at bounding box center [630, 64] width 323 height 38
click at [515, 73] on div "Posts" at bounding box center [516, 71] width 24 height 19
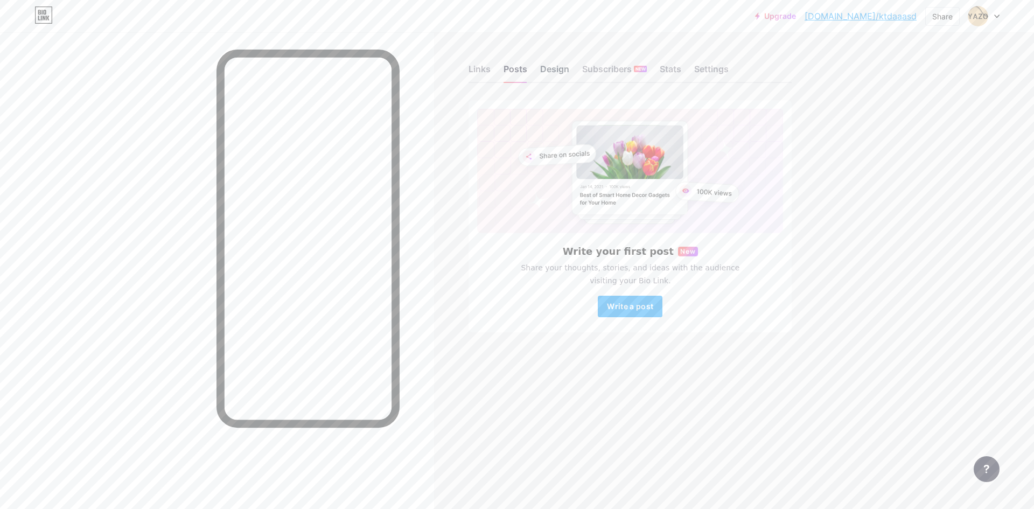
click at [554, 76] on div "Design" at bounding box center [554, 71] width 29 height 19
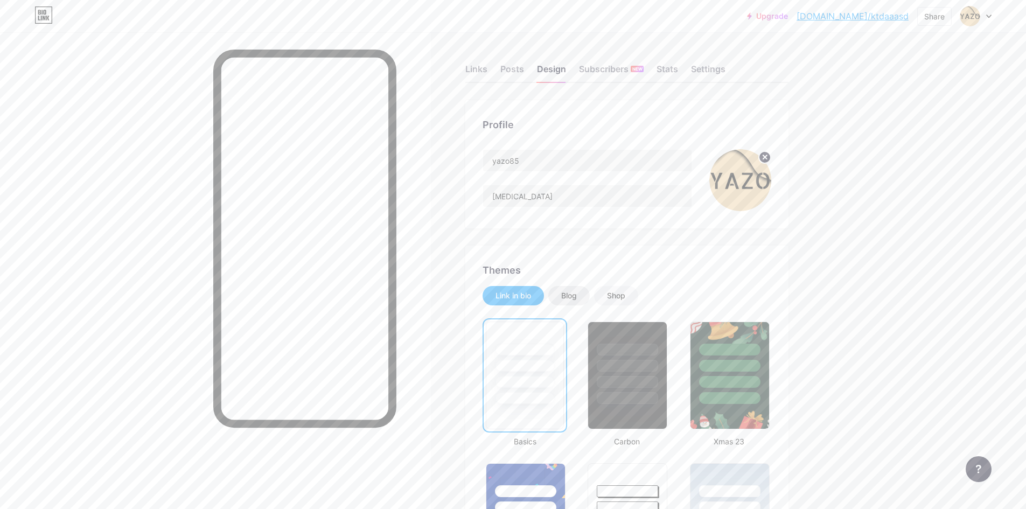
click at [577, 291] on div "Blog" at bounding box center [569, 295] width 16 height 11
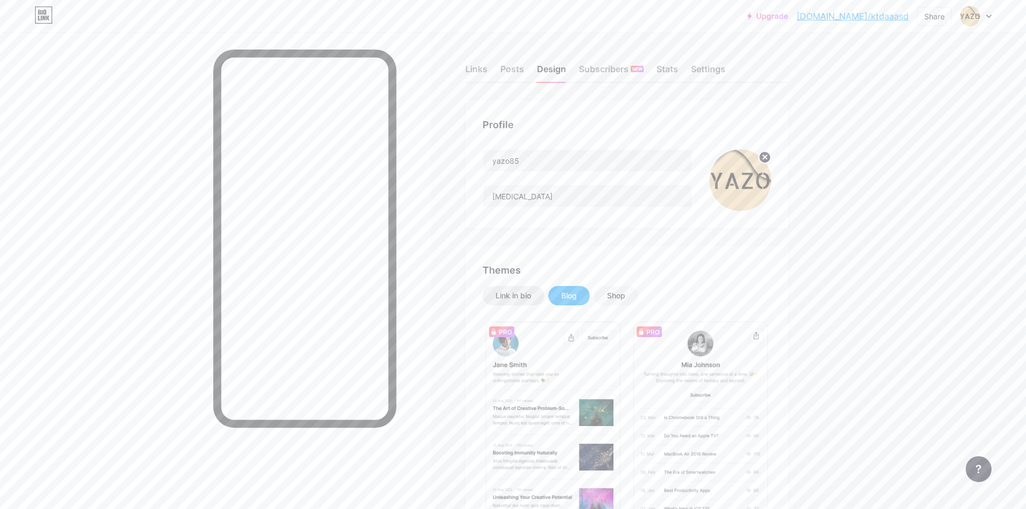
click at [520, 297] on div "Link in bio" at bounding box center [514, 295] width 36 height 11
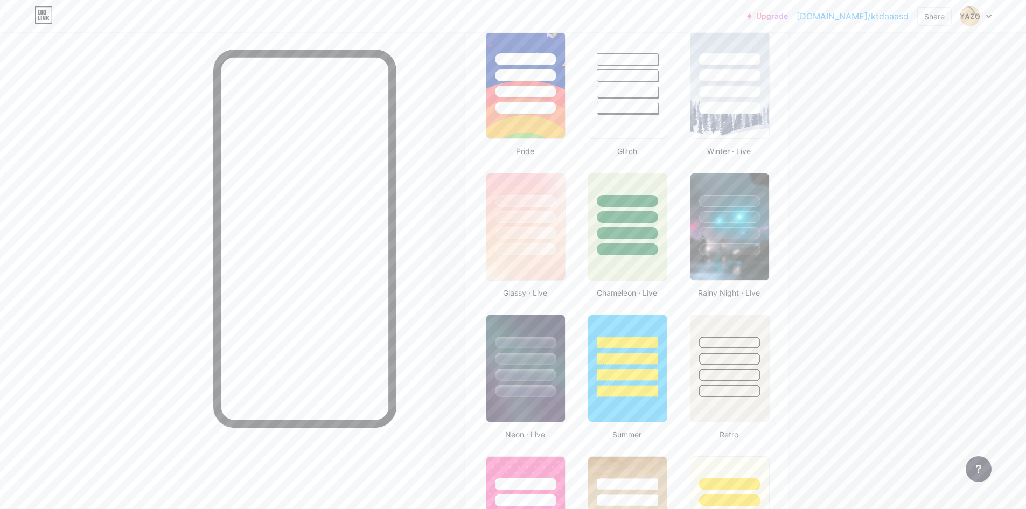
scroll to position [431, 0]
click at [649, 183] on div at bounding box center [627, 215] width 81 height 85
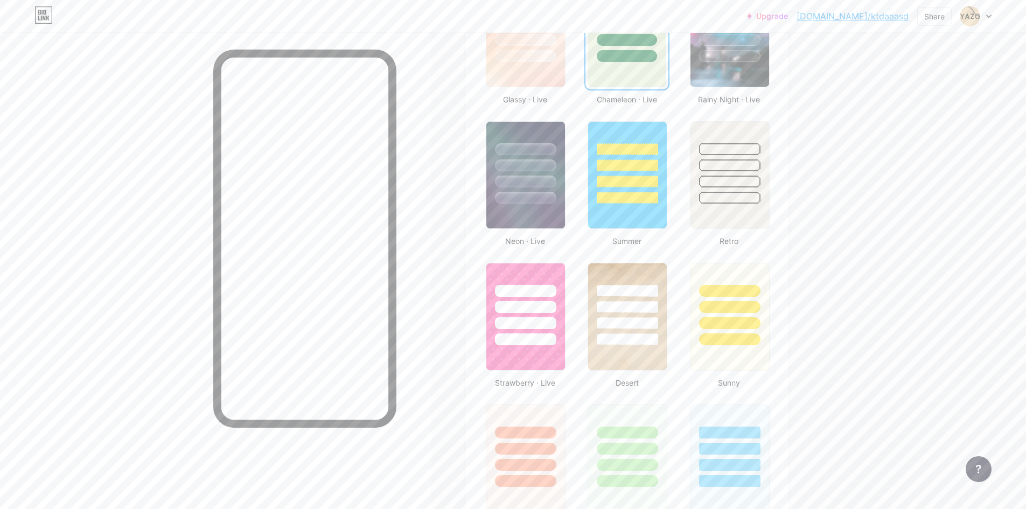
scroll to position [646, 0]
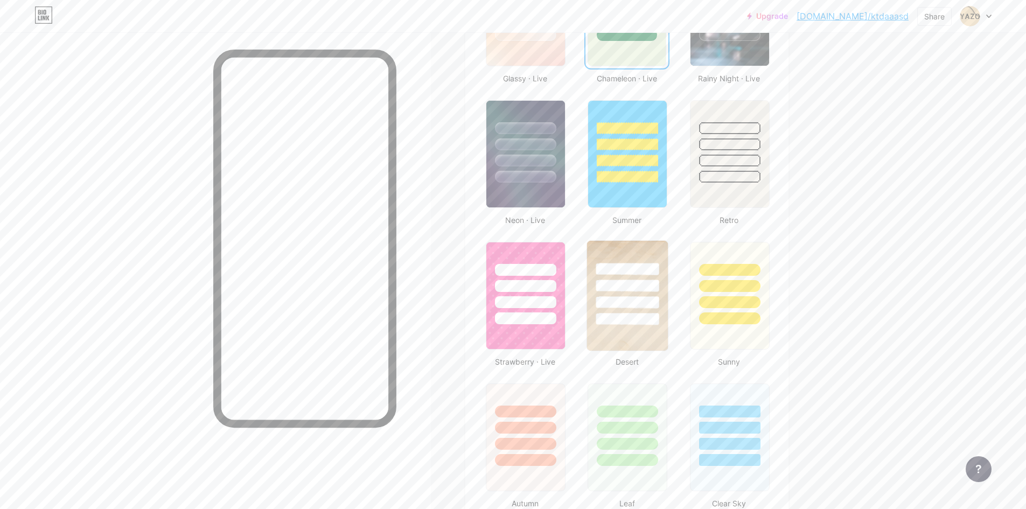
click at [615, 254] on div at bounding box center [627, 283] width 81 height 85
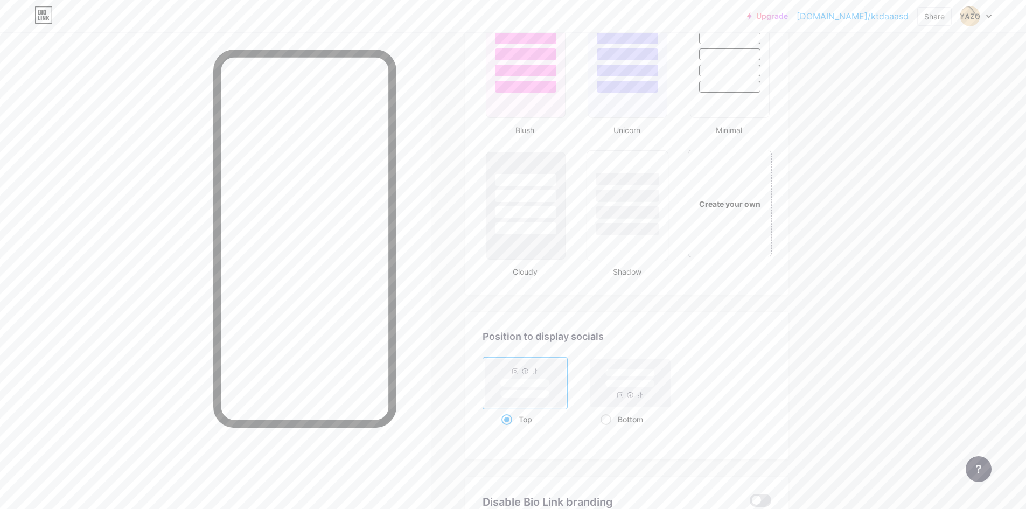
scroll to position [1185, 0]
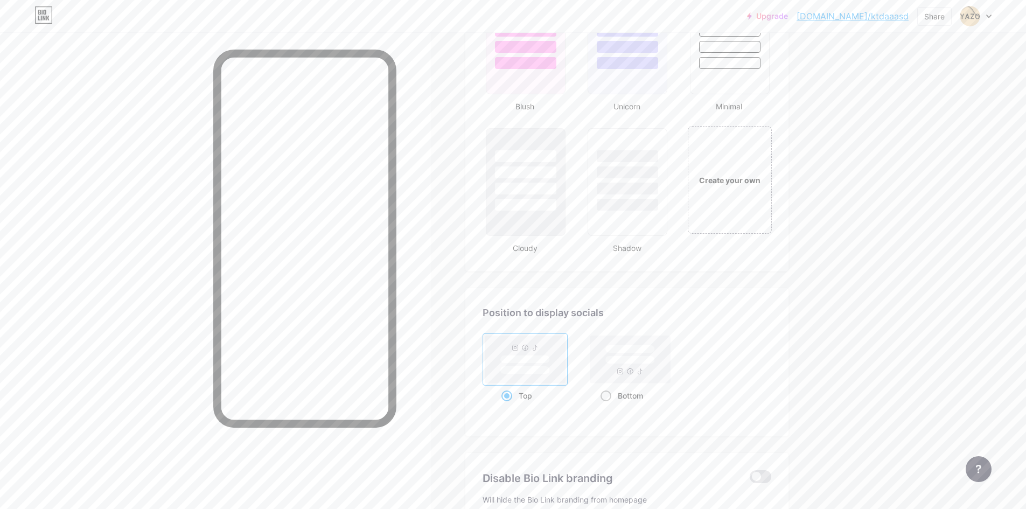
click at [648, 342] on rect at bounding box center [630, 359] width 80 height 47
click at [608, 406] on input "Bottom" at bounding box center [604, 409] width 7 height 7
radio input "true"
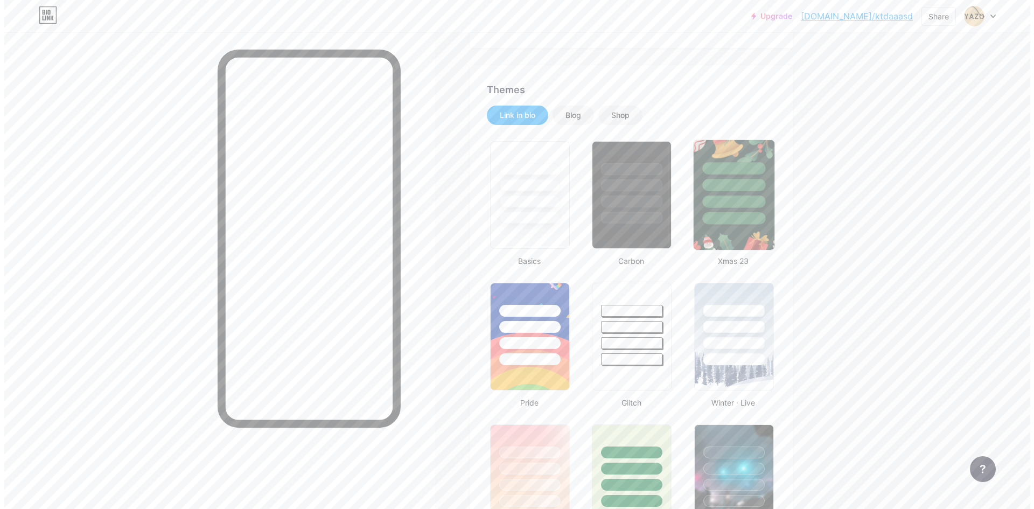
scroll to position [0, 0]
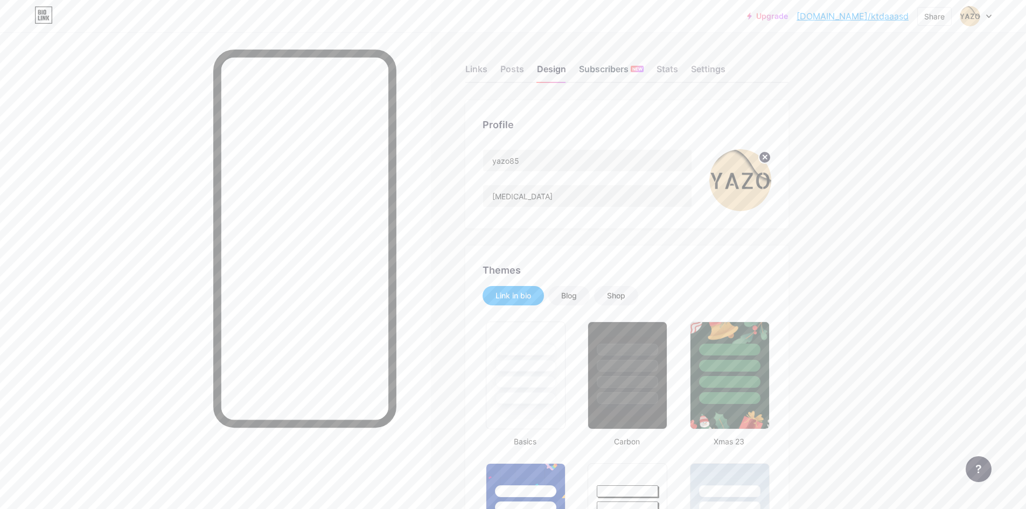
drag, startPoint x: 606, startPoint y: 69, endPoint x: 582, endPoint y: 69, distance: 23.7
click at [582, 69] on div "Subscribers NEW" at bounding box center [611, 71] width 65 height 19
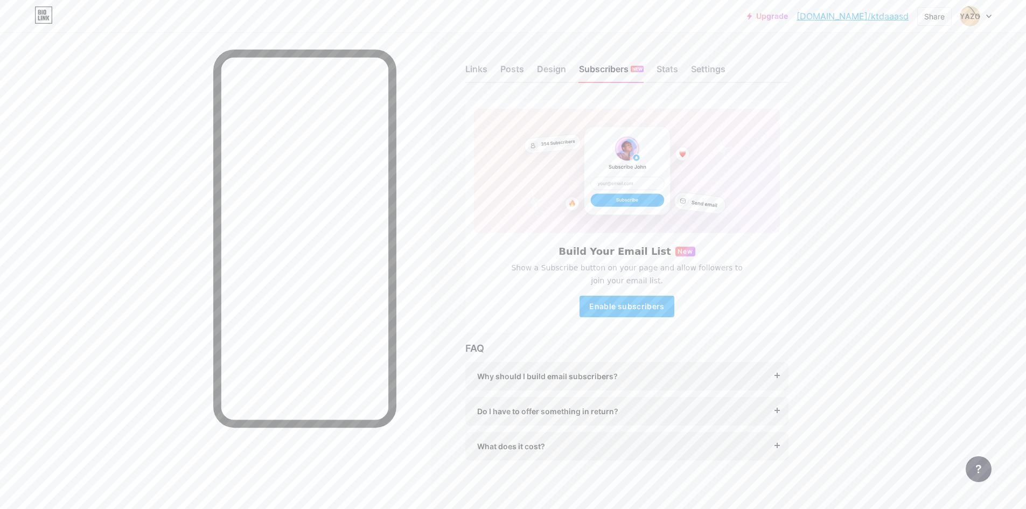
click at [850, 18] on link "[DOMAIN_NAME]/ktdaaasd" at bounding box center [853, 16] width 112 height 13
click at [566, 67] on div "Design" at bounding box center [551, 71] width 29 height 19
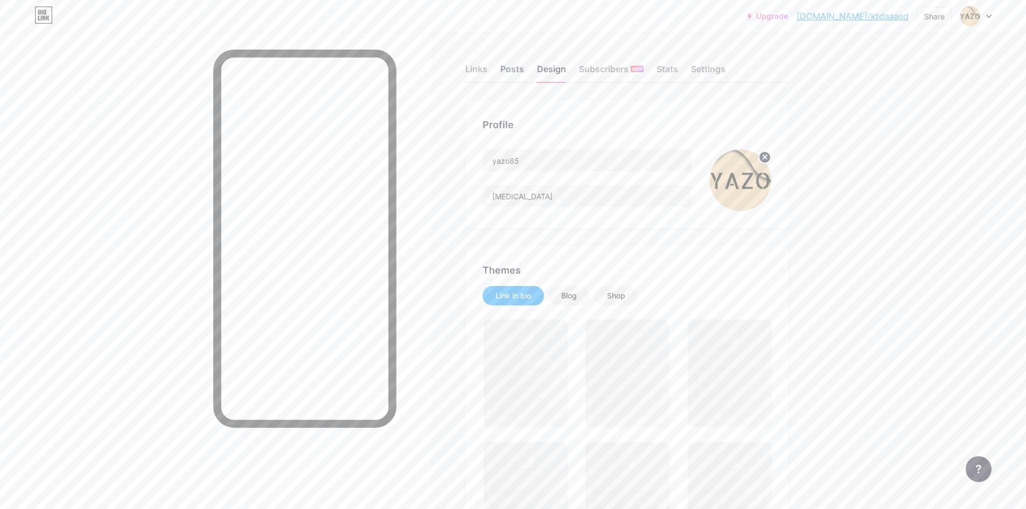
click at [510, 70] on div "Posts" at bounding box center [512, 71] width 24 height 19
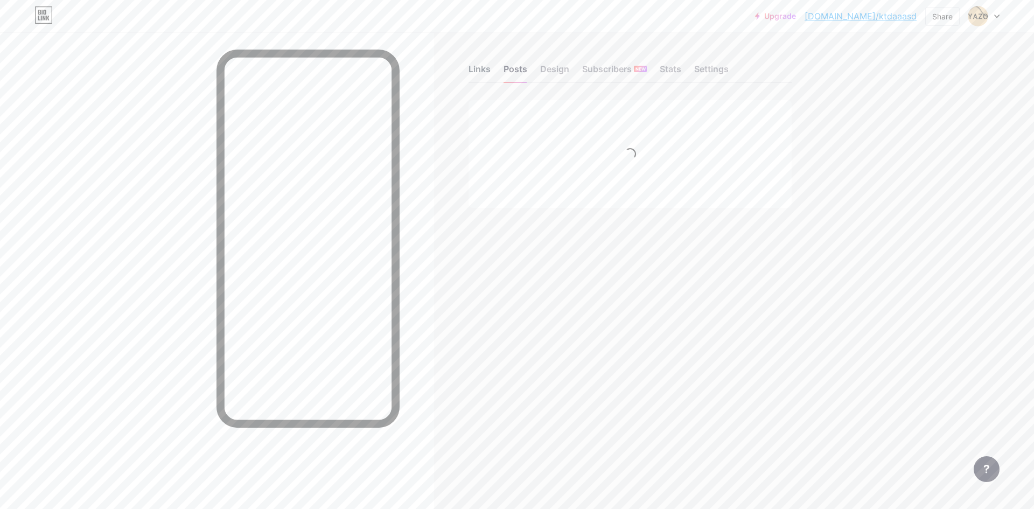
click at [470, 69] on div "Links" at bounding box center [480, 71] width 22 height 19
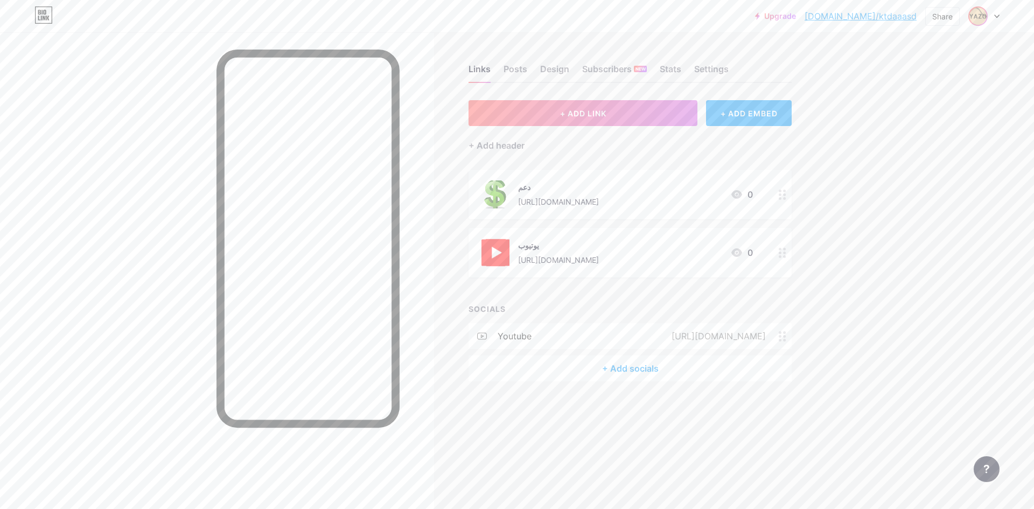
click at [975, 20] on img at bounding box center [978, 16] width 17 height 17
click at [879, 23] on div "Upgrade [DOMAIN_NAME]/ktdaaa... [DOMAIN_NAME]/ktdaaasd" at bounding box center [836, 15] width 162 height 19
click at [892, 18] on link "[DOMAIN_NAME]/ktdaaasd" at bounding box center [861, 16] width 112 height 13
